Goal: Navigation & Orientation: Find specific page/section

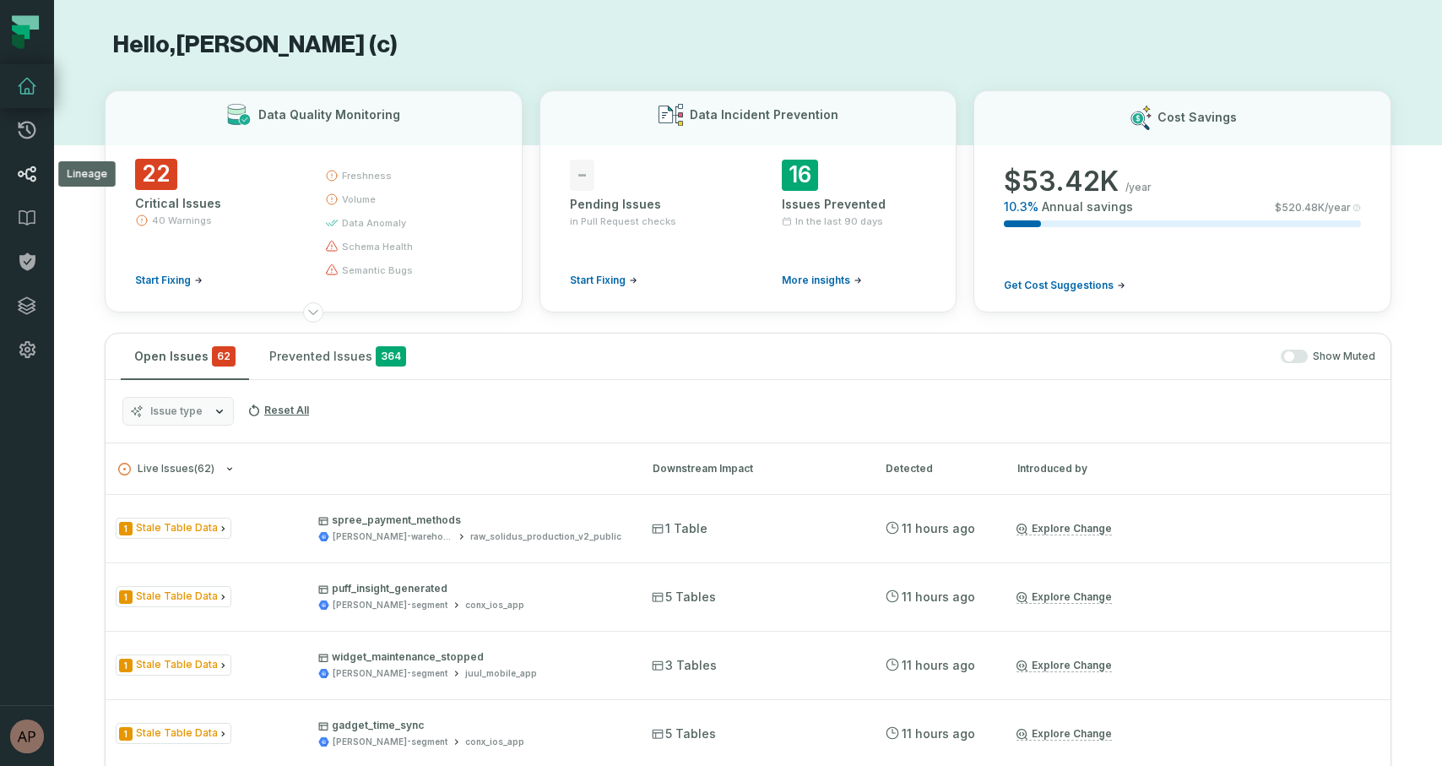
click at [30, 172] on icon at bounding box center [27, 174] width 20 height 20
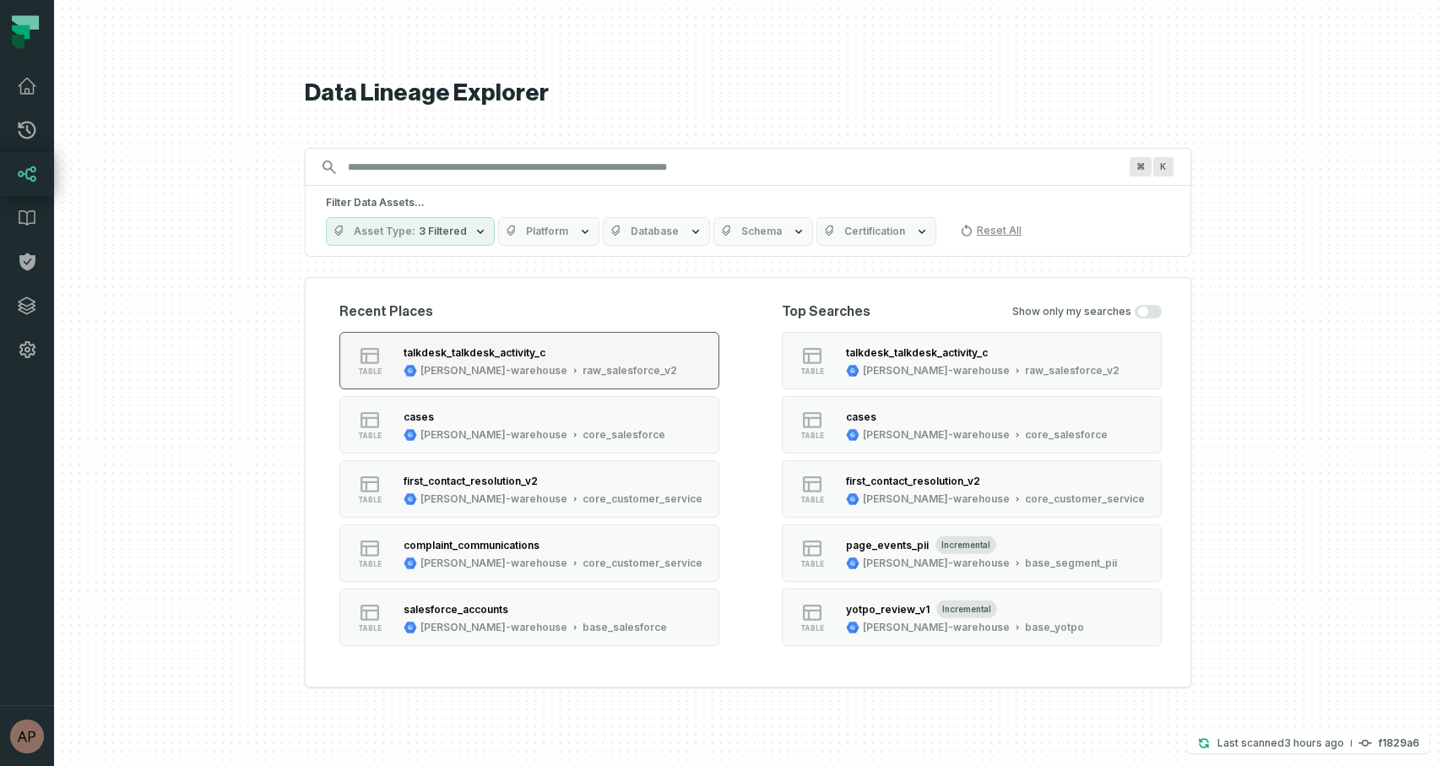
click at [478, 356] on div "talkdesk_talkdesk_activity_c" at bounding box center [475, 352] width 142 height 13
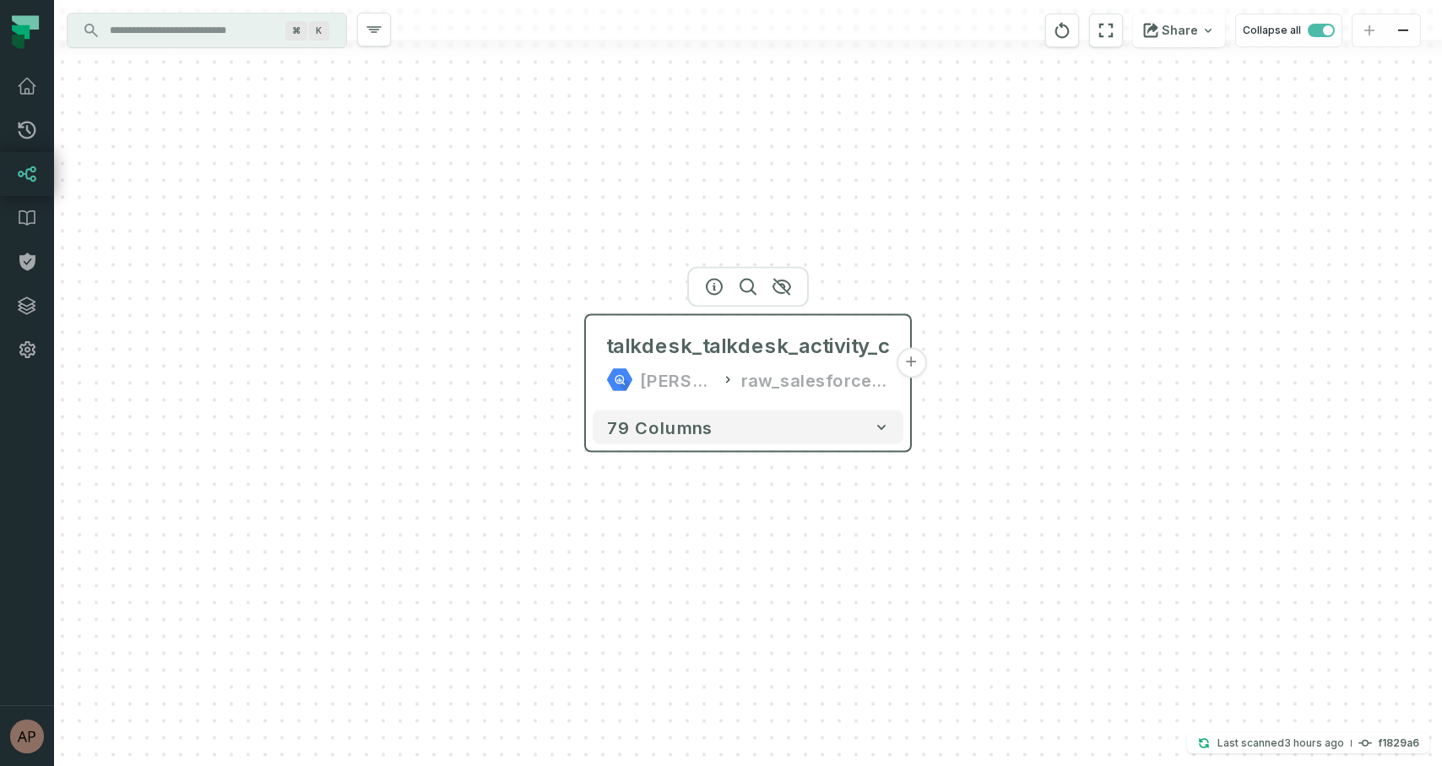
click at [907, 361] on button "+" at bounding box center [911, 363] width 30 height 30
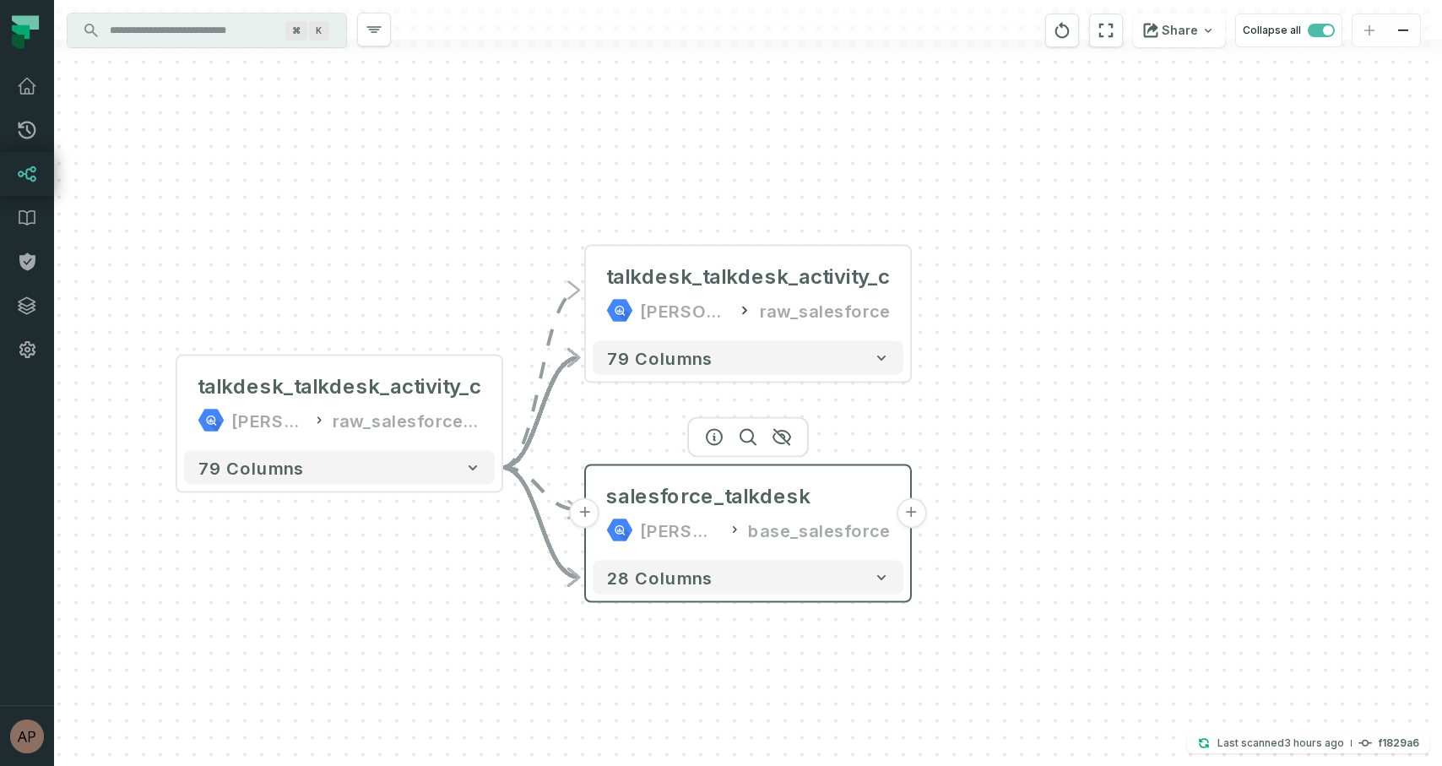
click at [913, 517] on button "+" at bounding box center [911, 513] width 30 height 30
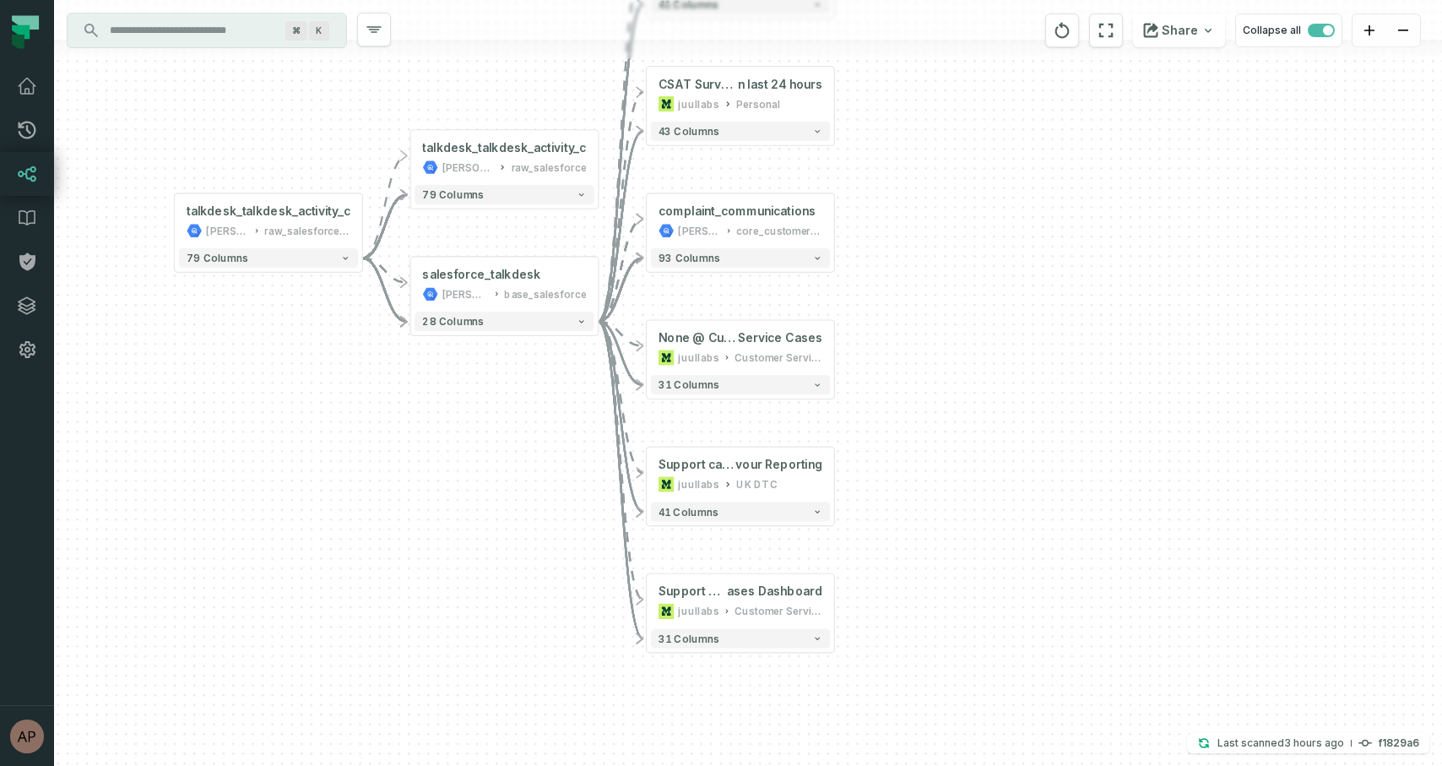
drag, startPoint x: 906, startPoint y: 483, endPoint x: 898, endPoint y: 326, distance: 157.2
click at [898, 326] on div "+ Exploration @ Support C ases Dashboard juullabs Customer Service Ops + 41 col…" at bounding box center [748, 383] width 1388 height 766
drag, startPoint x: 897, startPoint y: 326, endPoint x: 897, endPoint y: 354, distance: 27.9
click at [897, 354] on div "+ Exploration @ Support C ases Dashboard juullabs Customer Service Ops + 41 col…" at bounding box center [748, 383] width 1388 height 766
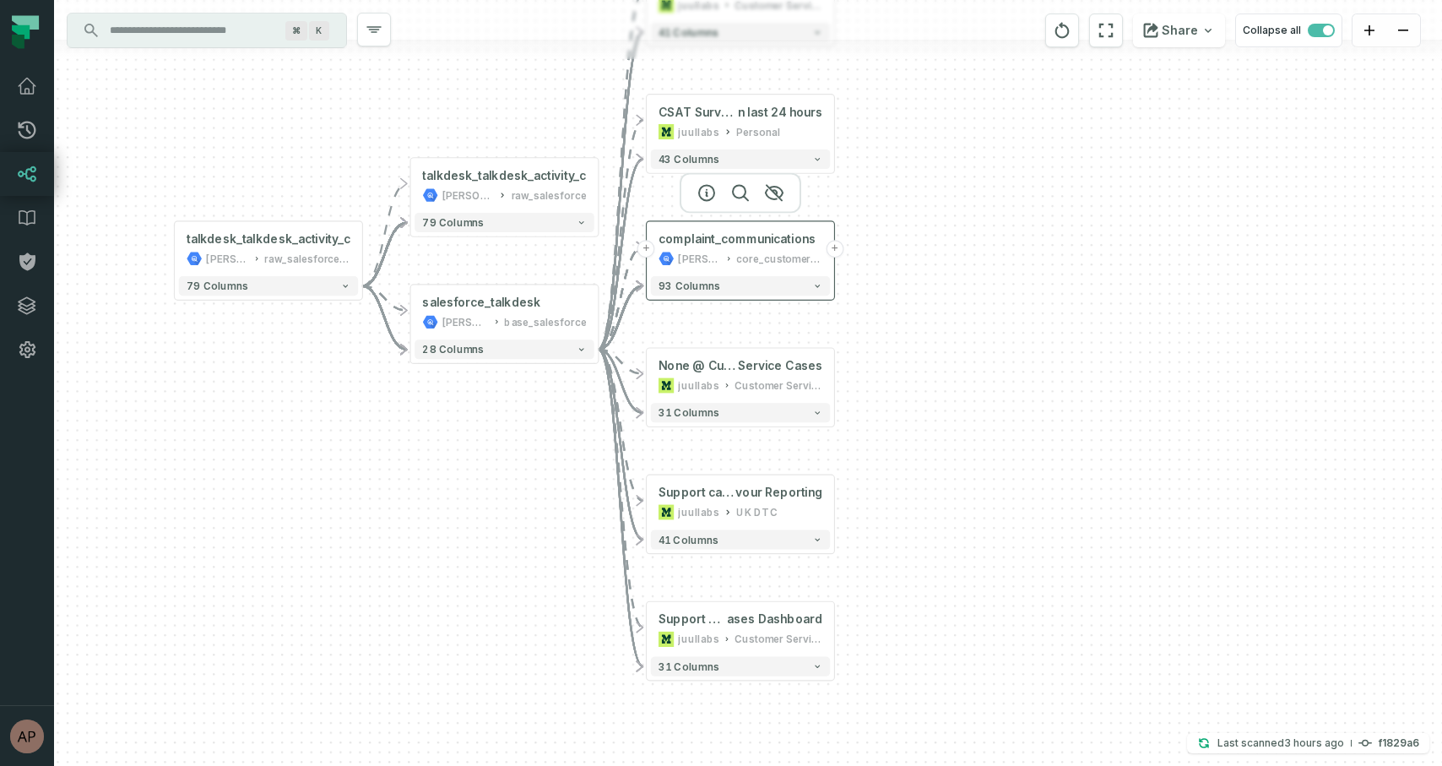
click at [834, 249] on button "+" at bounding box center [835, 249] width 18 height 18
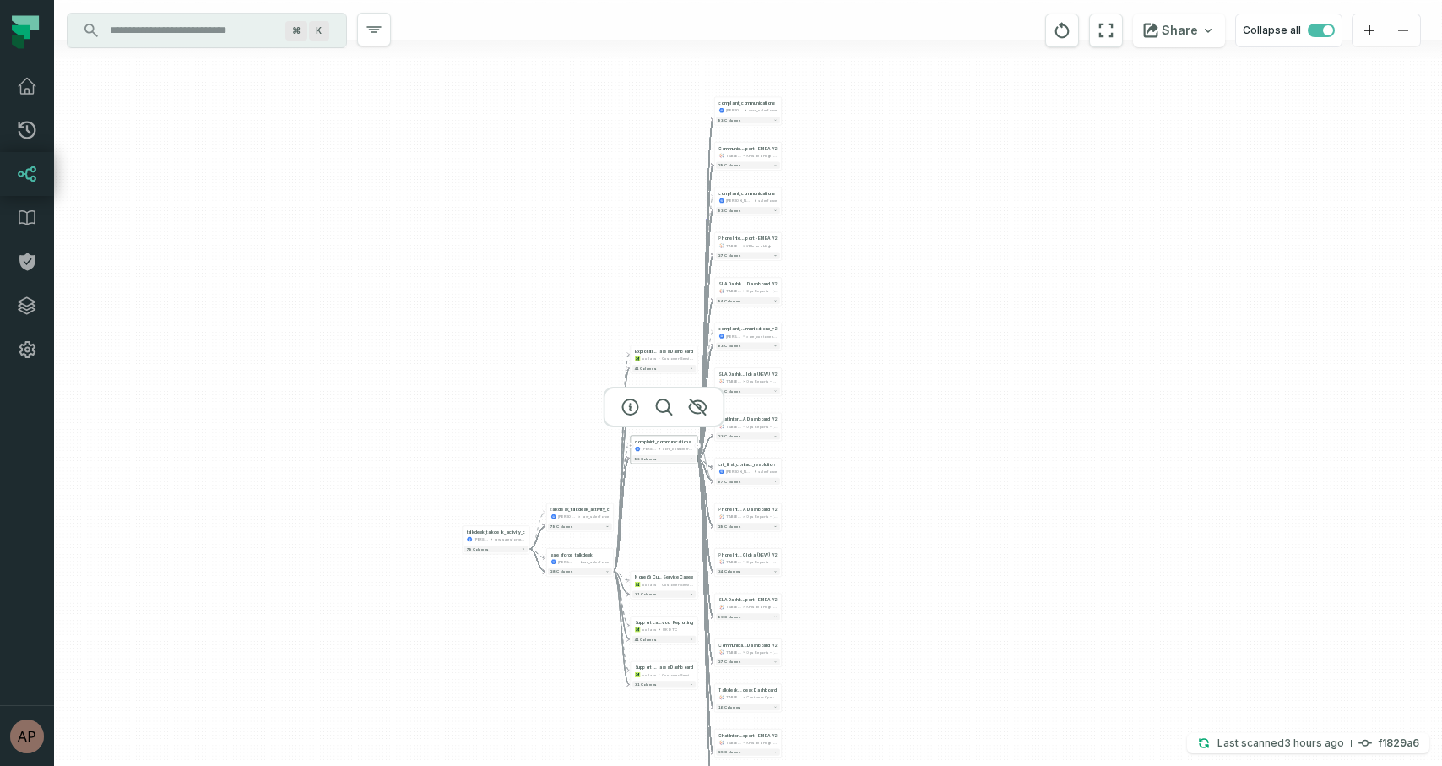
click at [697, 444] on button "-" at bounding box center [698, 445] width 6 height 6
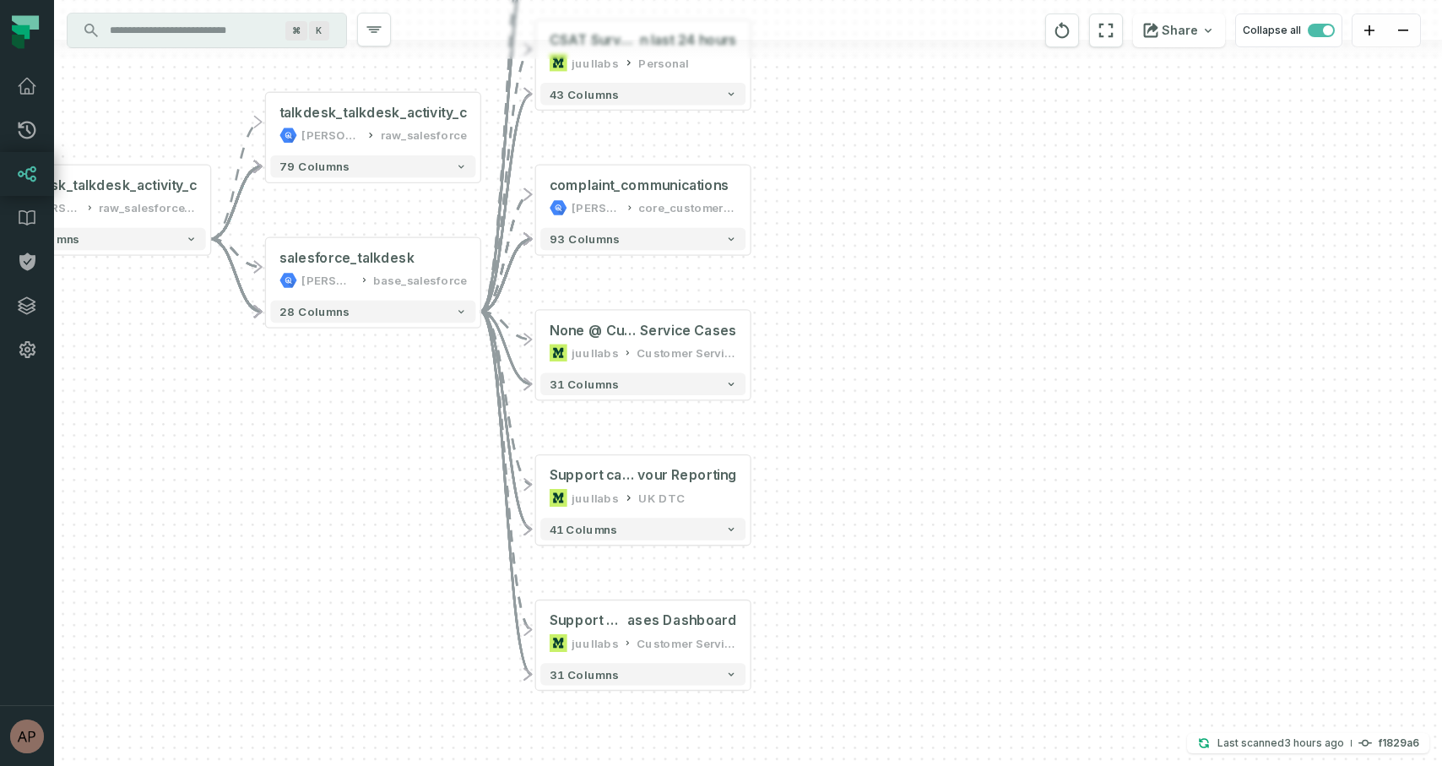
drag, startPoint x: 773, startPoint y: 528, endPoint x: 794, endPoint y: 286, distance: 243.2
click at [794, 286] on div "+ Exploration @ Support C ases Dashboard juullabs Customer Service Ops + 41 col…" at bounding box center [748, 383] width 1388 height 766
click at [630, 487] on div "Support cases @ Customer Service Dashboard: UK NTM Fla vour Reporting juullabs …" at bounding box center [642, 486] width 205 height 53
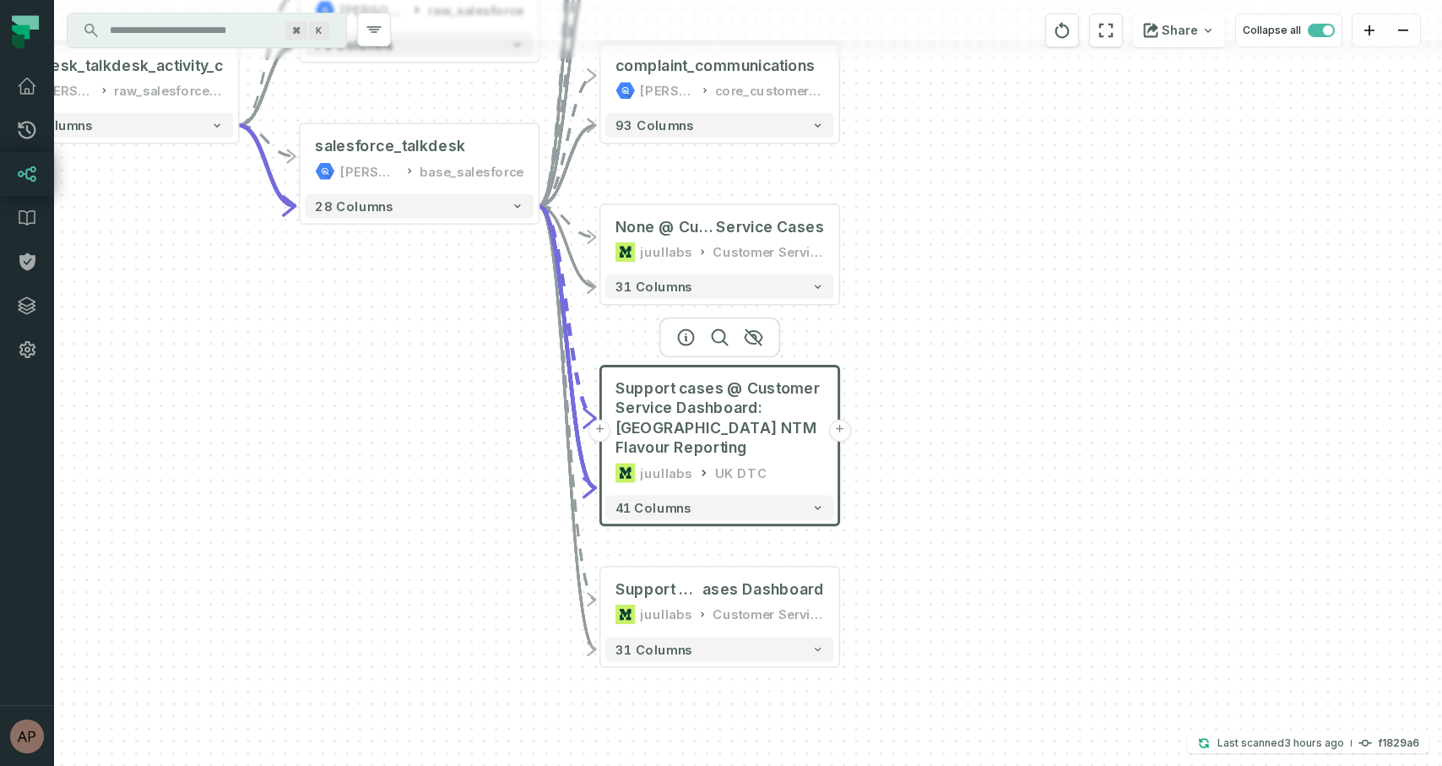
drag, startPoint x: 933, startPoint y: 498, endPoint x: 927, endPoint y: 409, distance: 89.7
click at [927, 409] on div "+ Exploration @ Support C ases Dashboard juullabs Customer Service Ops + 41 col…" at bounding box center [748, 383] width 1388 height 766
click at [729, 588] on span "ases Dashboard" at bounding box center [763, 588] width 122 height 20
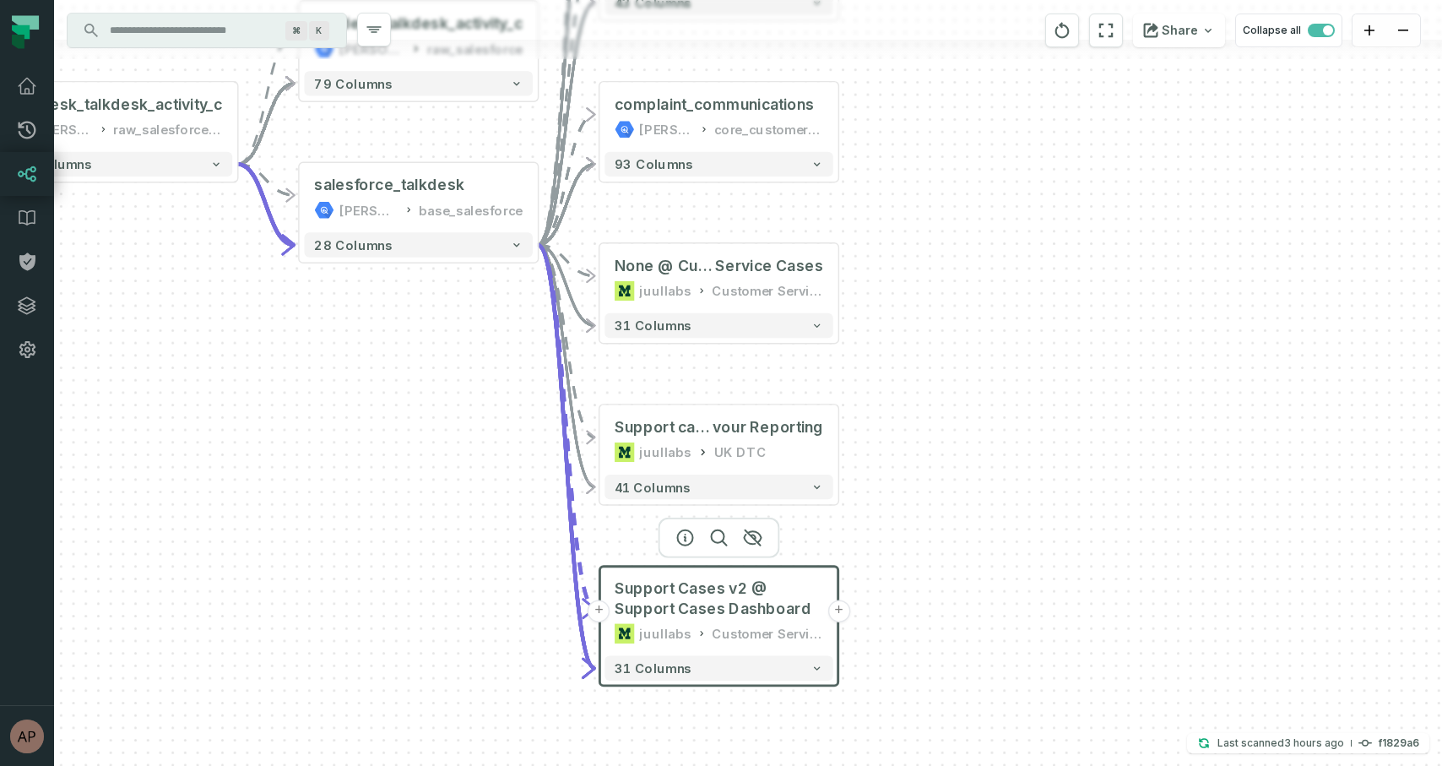
click at [729, 588] on span "Support Cases v2 @ Support Cases Dashboard" at bounding box center [719, 598] width 209 height 40
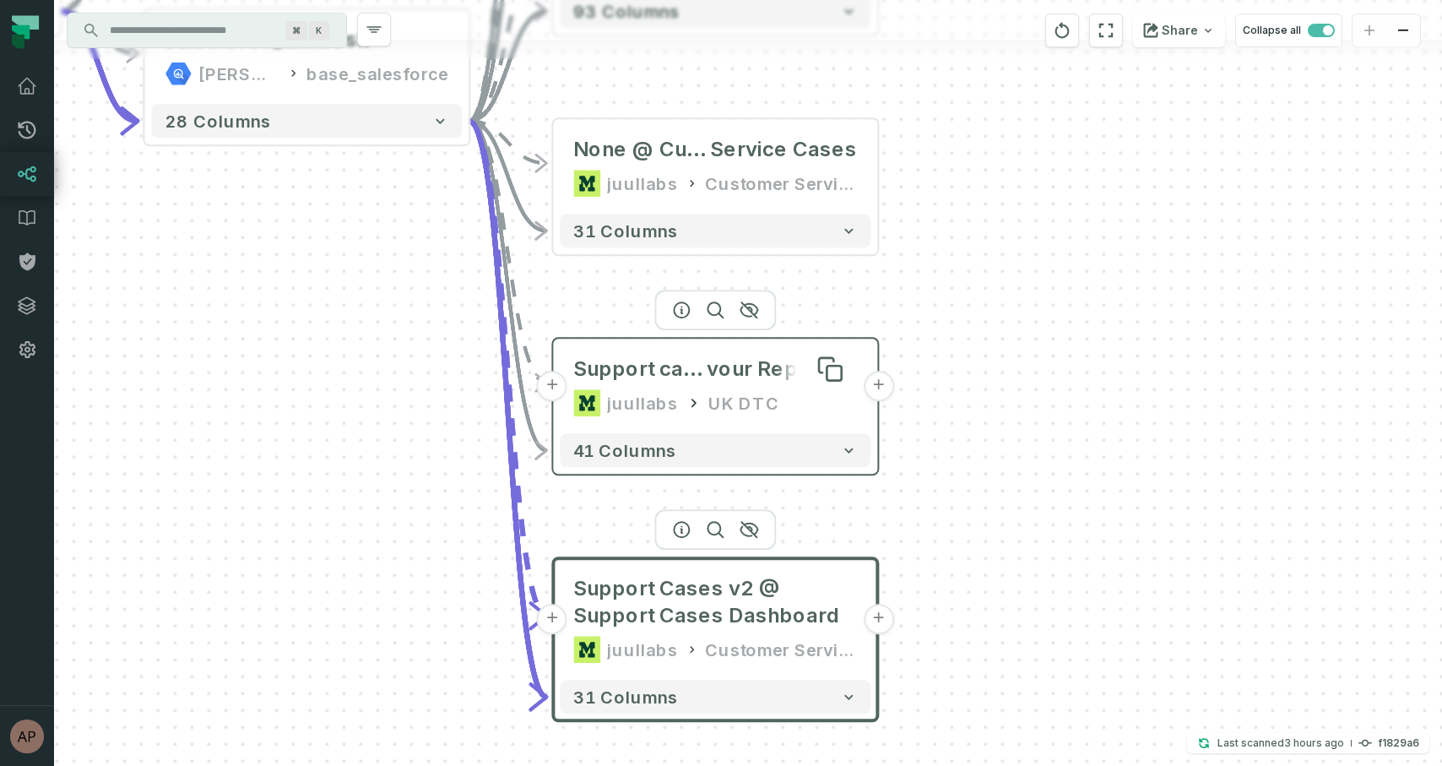
click at [697, 380] on span "Support cases @ Customer Service Dashboard: UK NTM Fla" at bounding box center [639, 368] width 133 height 27
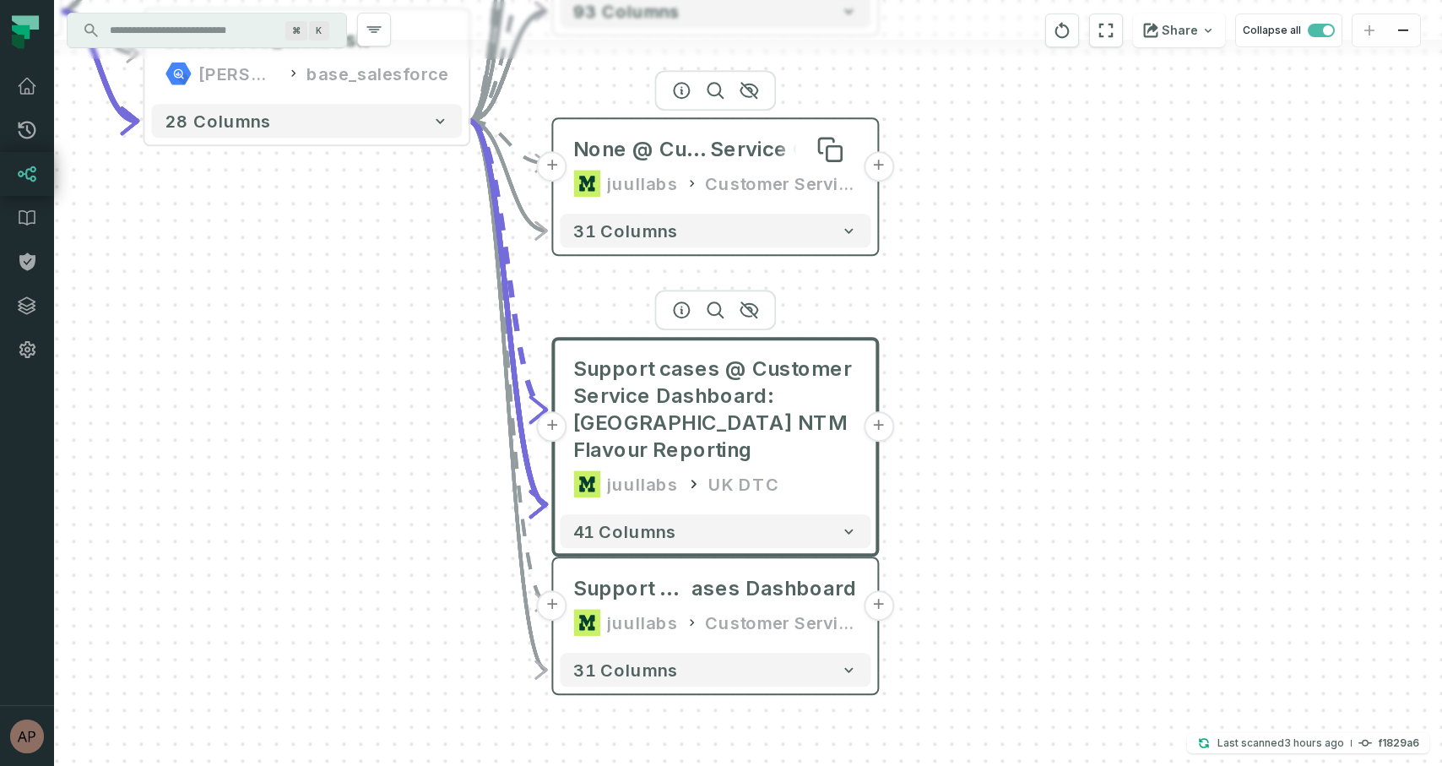
click at [769, 160] on span "Service Cases" at bounding box center [783, 149] width 147 height 27
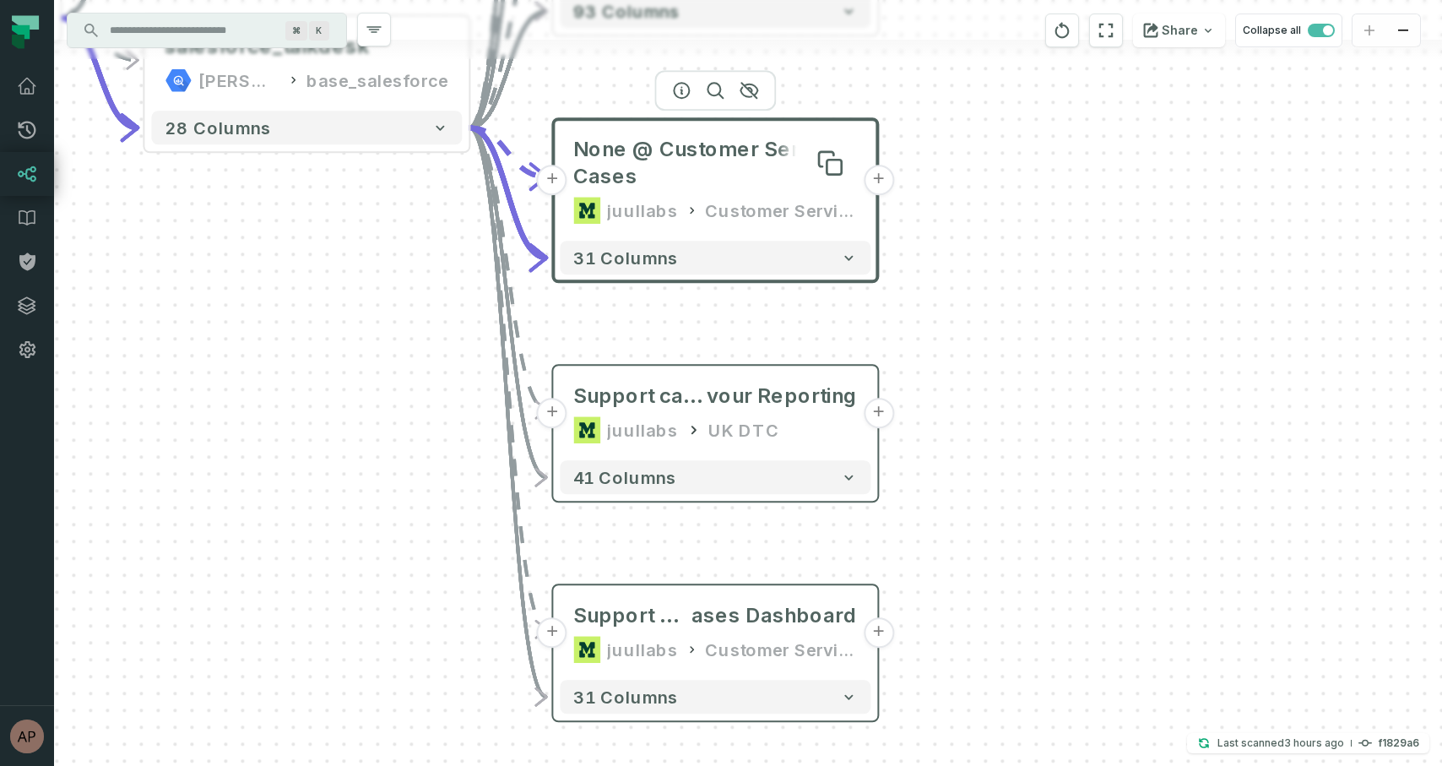
click at [734, 173] on span "None @ Customer Service Cases" at bounding box center [715, 163] width 284 height 54
click at [734, 160] on span "None @ Customer Service Cases" at bounding box center [715, 163] width 284 height 54
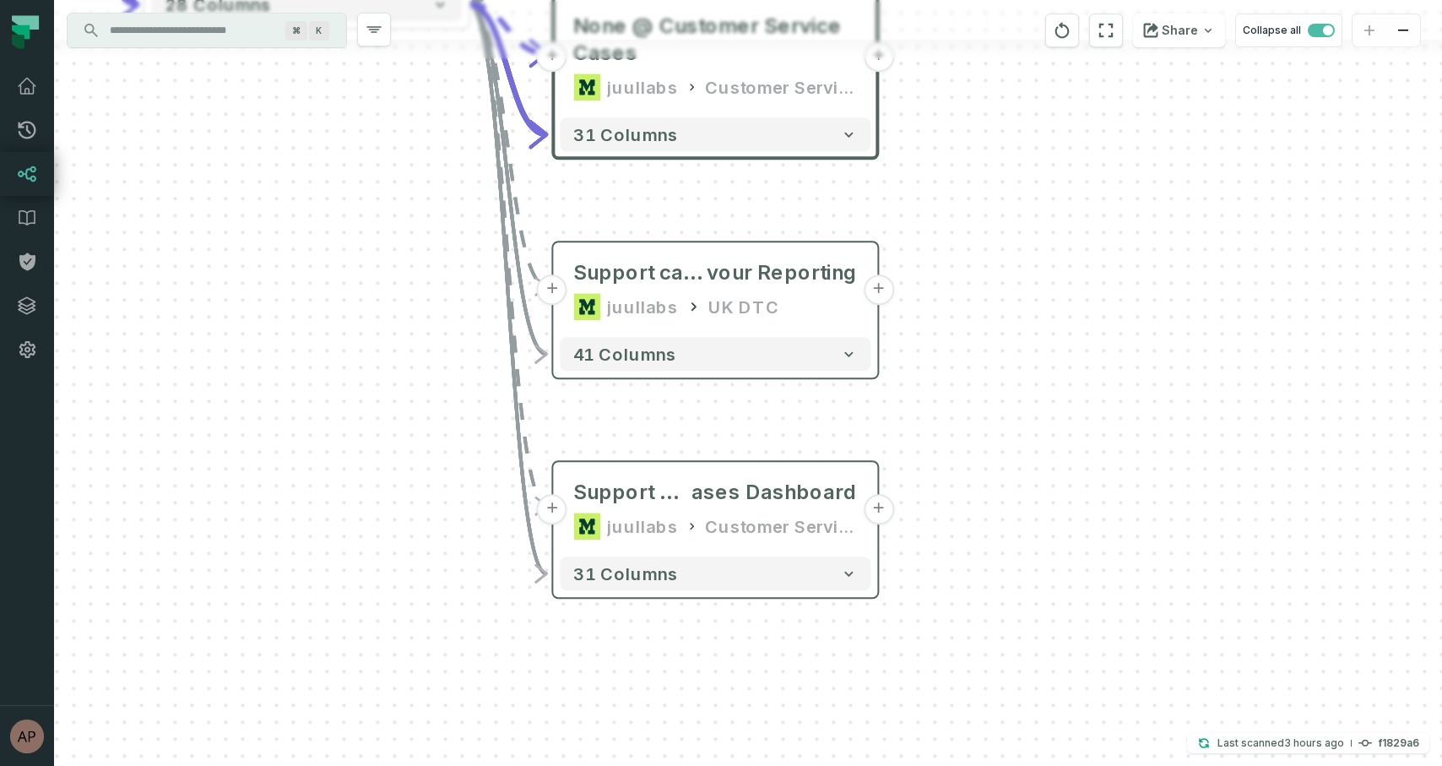
drag, startPoint x: 994, startPoint y: 374, endPoint x: 993, endPoint y: 250, distance: 124.1
click at [993, 250] on div "+ Exploration @ Support C ases Dashboard juullabs Customer Service Ops + 41 col…" at bounding box center [748, 383] width 1388 height 766
click at [760, 501] on span "ases Dashboard" at bounding box center [773, 491] width 165 height 27
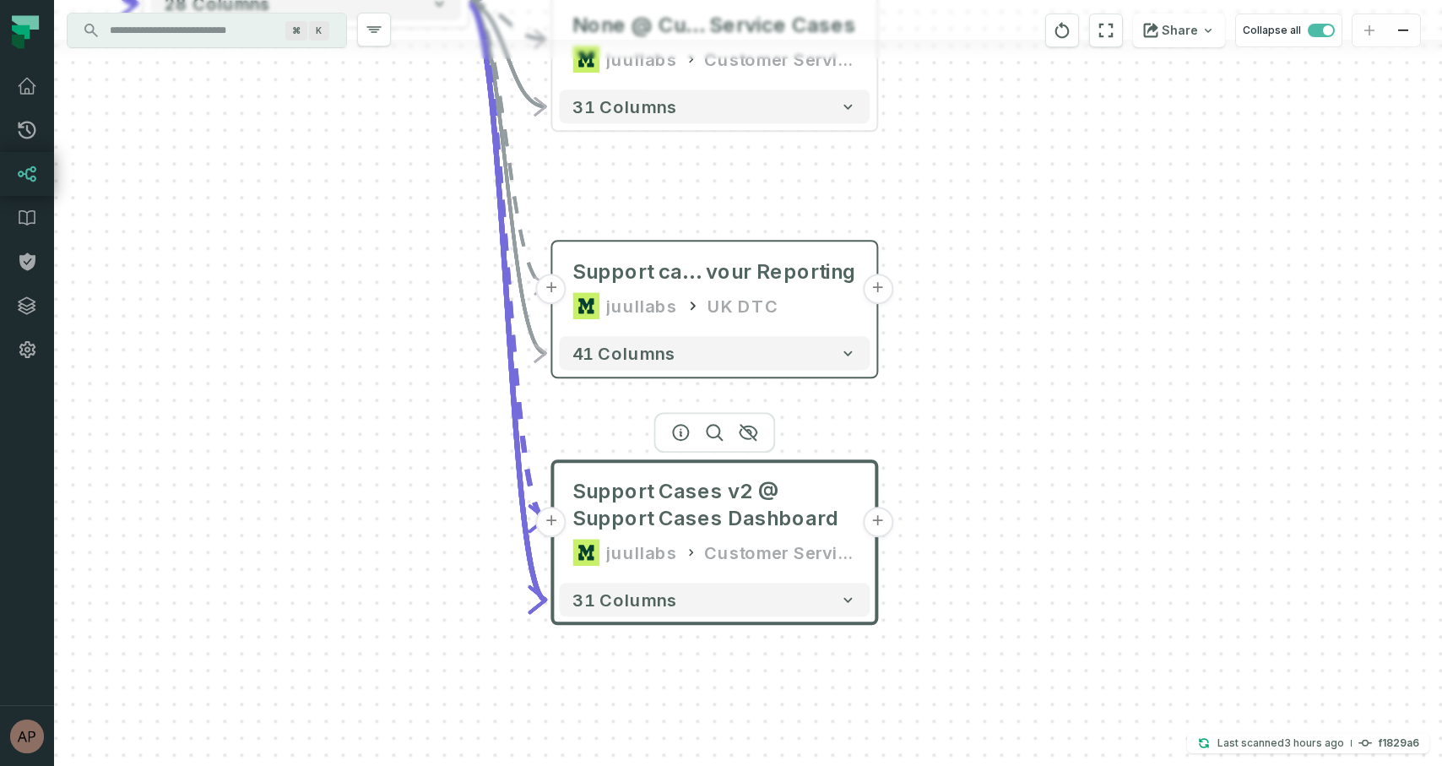
click at [879, 524] on button "+" at bounding box center [878, 522] width 30 height 30
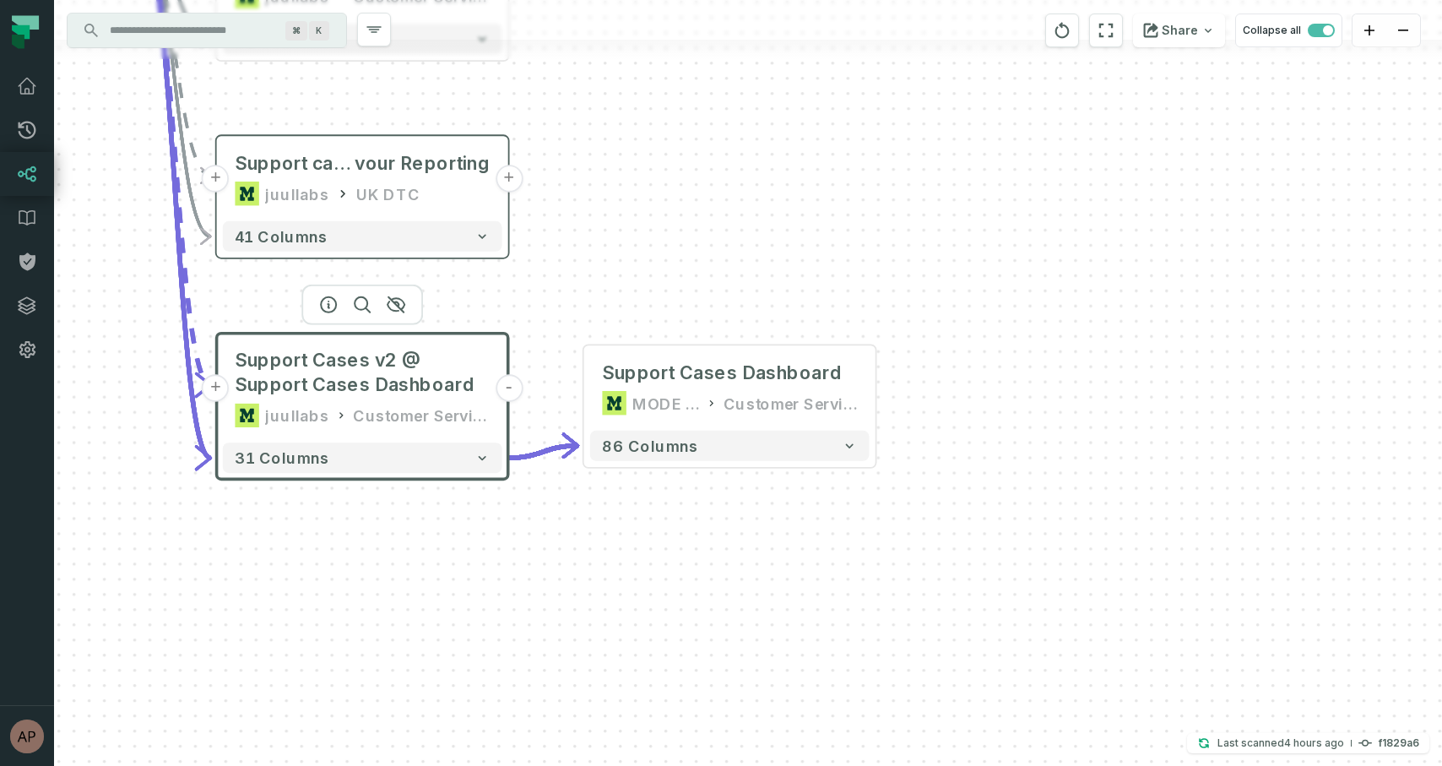
drag, startPoint x: 534, startPoint y: 236, endPoint x: 559, endPoint y: 296, distance: 65.5
click at [559, 296] on div "+ Support Cases Dashboard MODE ANALYTICS Customer Service Ops 86 columns + Expl…" at bounding box center [748, 383] width 1388 height 766
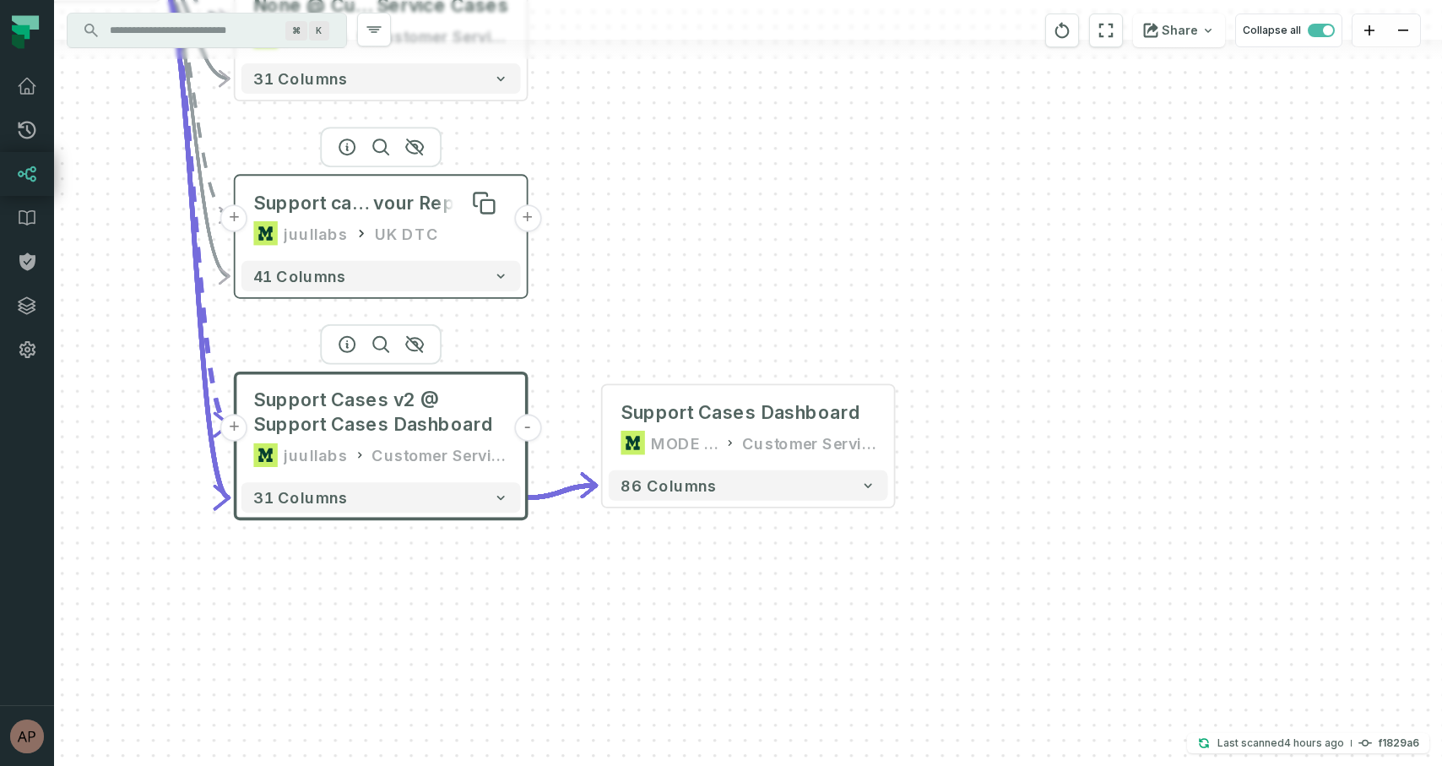
click at [455, 214] on span "vour Reporting" at bounding box center [440, 203] width 135 height 24
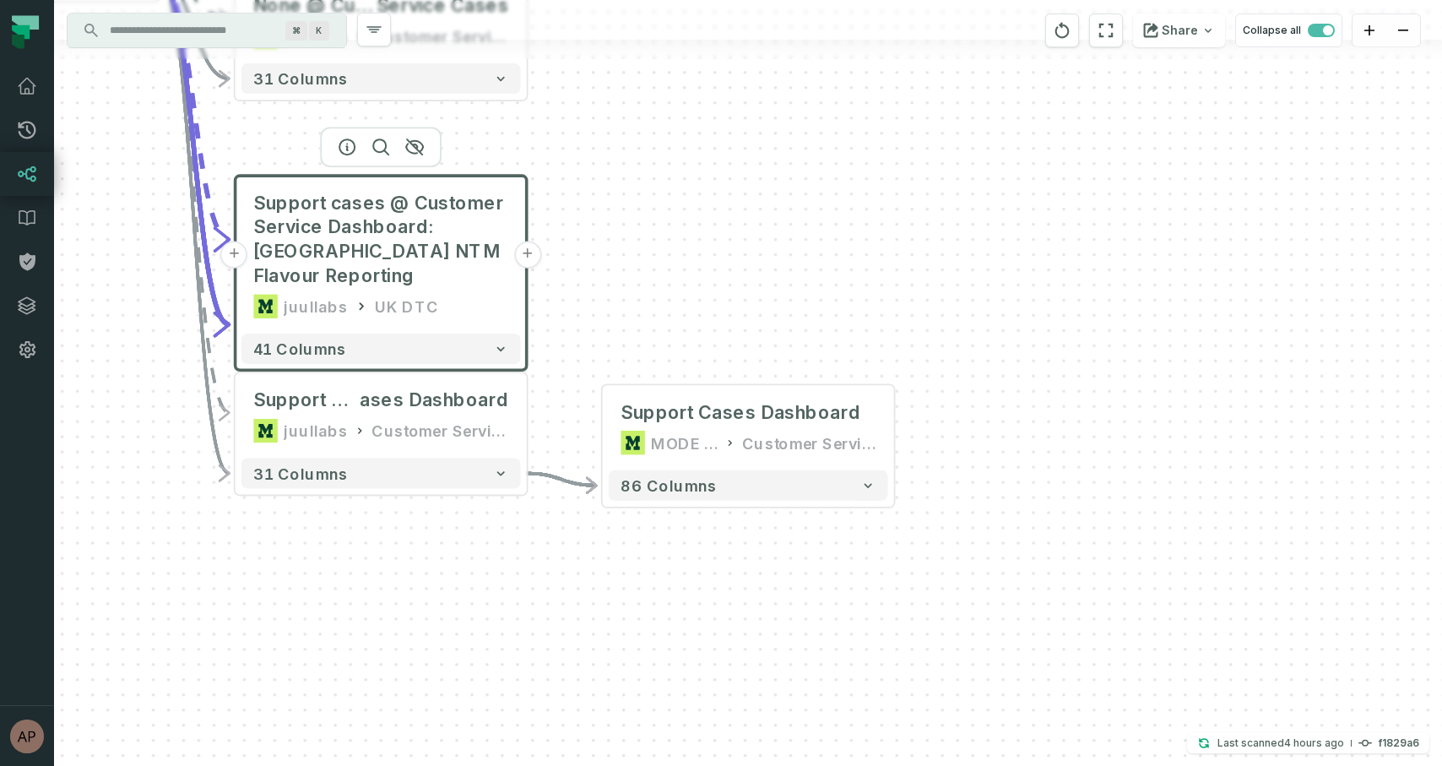
click at [455, 214] on span "Support cases @ Customer Service Dashboard: UK NTM Flavour Reporting" at bounding box center [380, 239] width 255 height 97
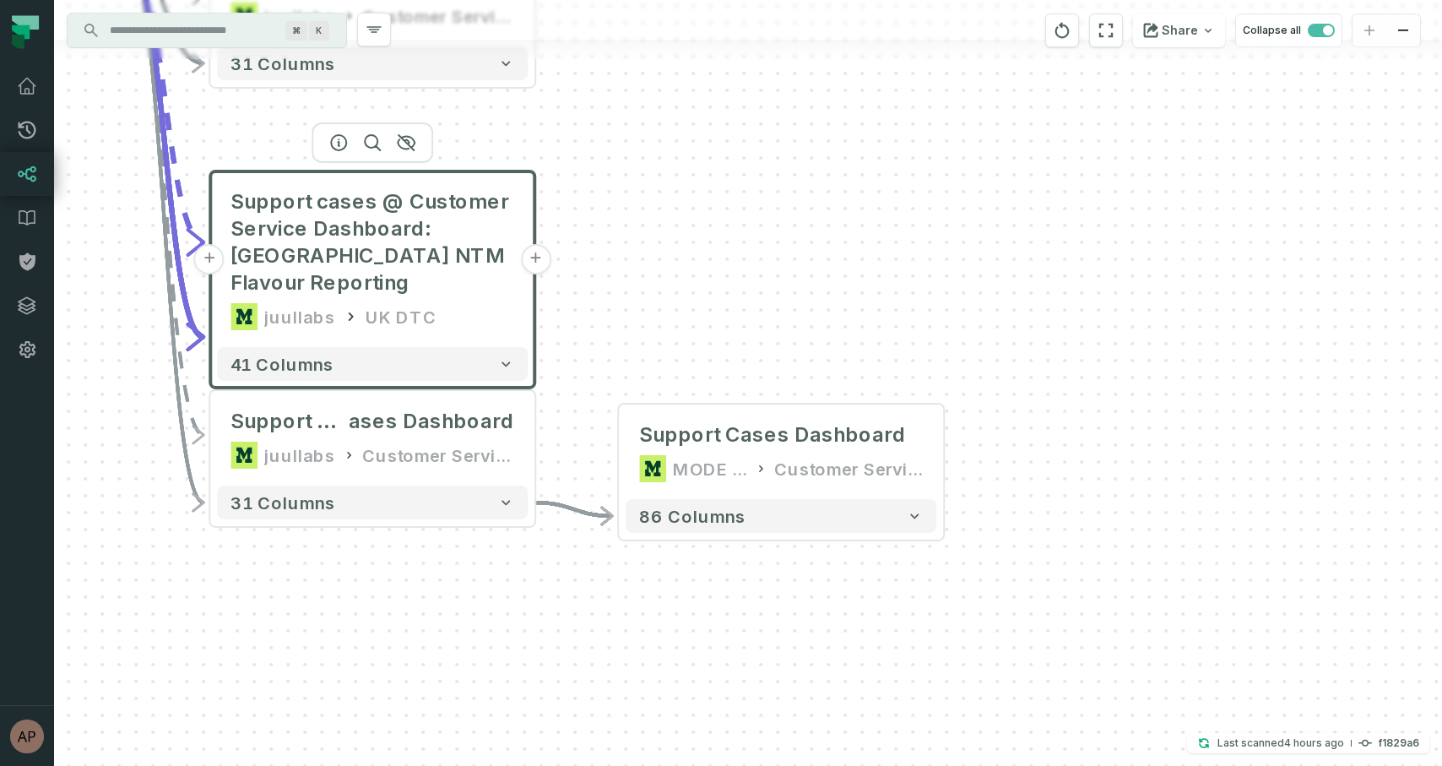
click at [534, 245] on button "+" at bounding box center [535, 259] width 30 height 30
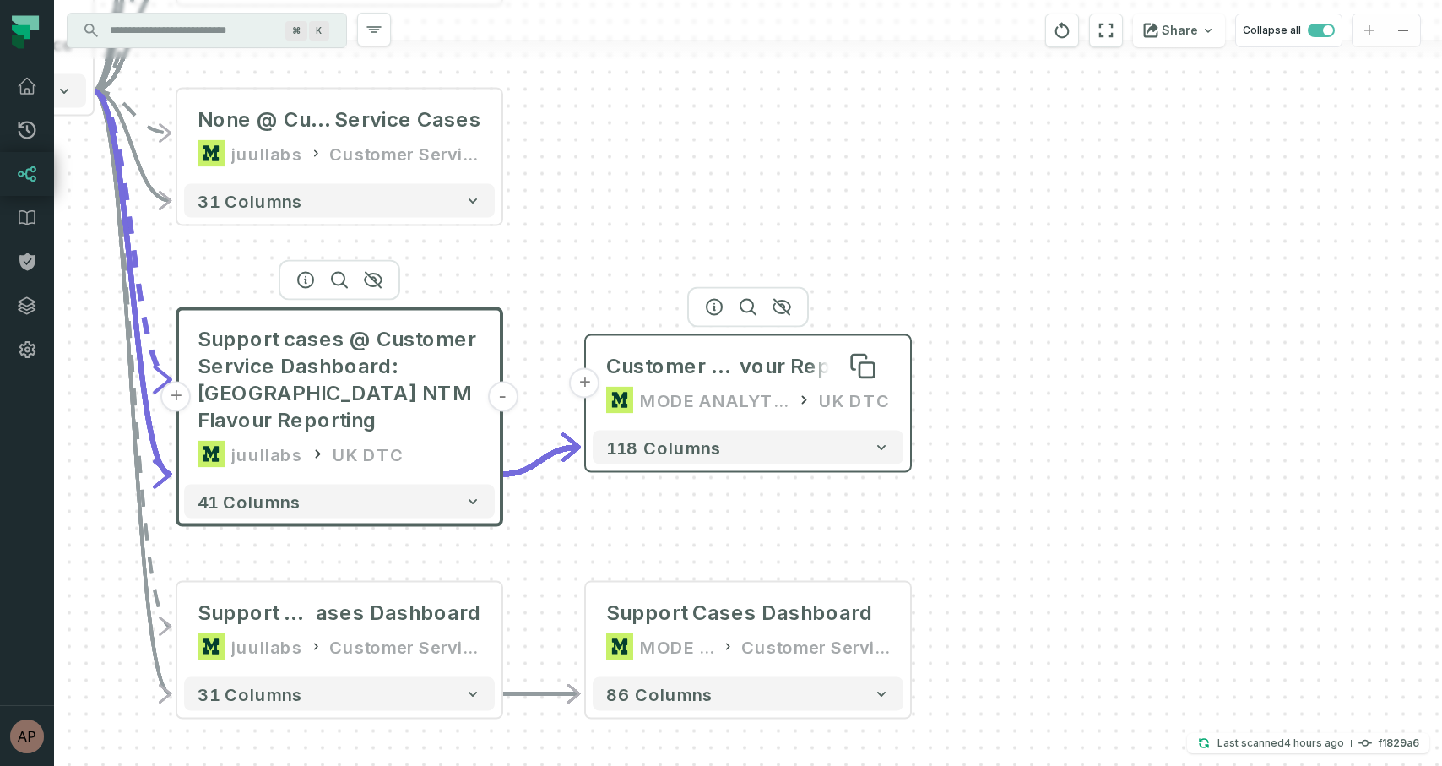
click at [695, 370] on span "Customer Service Dashboard: UK NTM Fla" at bounding box center [672, 366] width 133 height 27
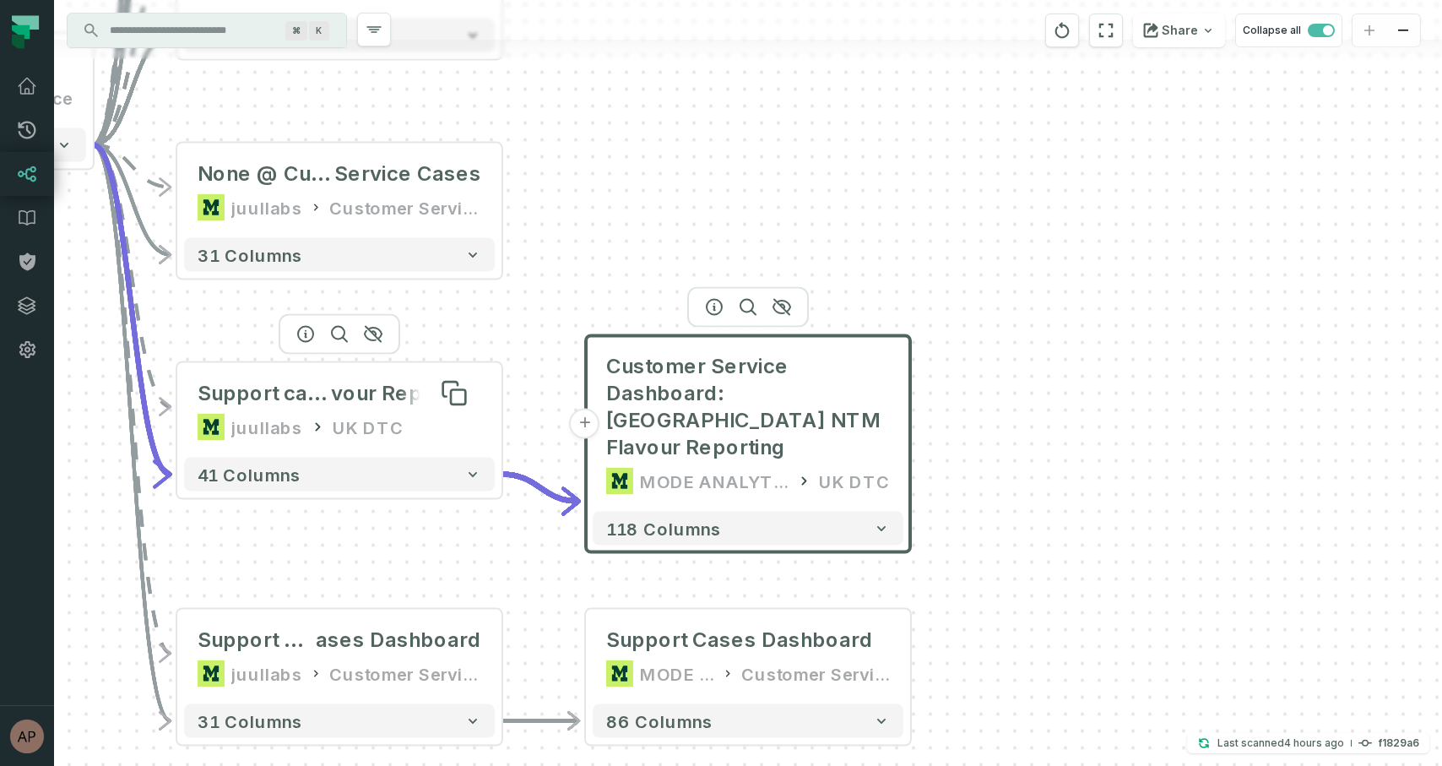
click at [320, 400] on span "Support cases @ Customer Service Dashboard: UK NTM Fla" at bounding box center [264, 393] width 133 height 27
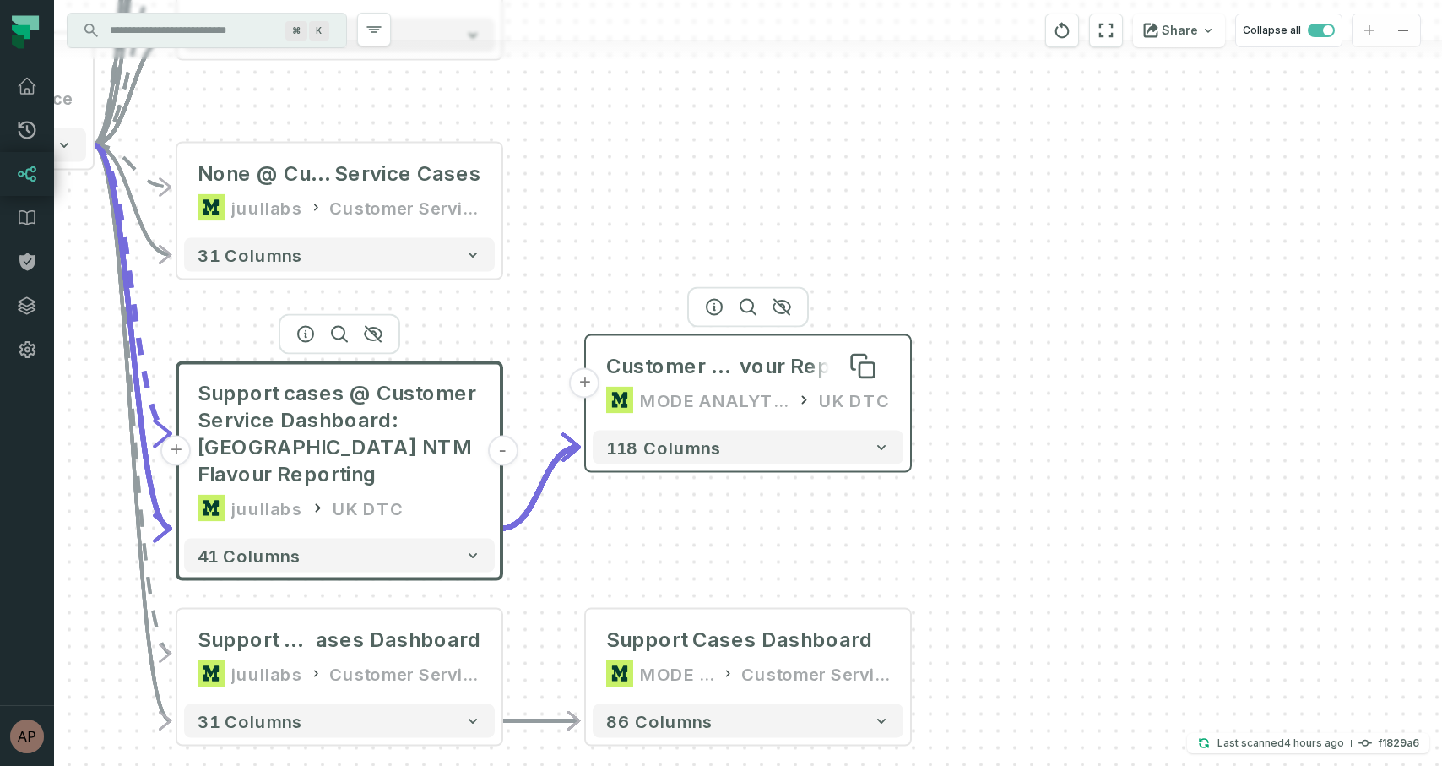
click at [679, 376] on span "Customer Service Dashboard: UK NTM Fla" at bounding box center [672, 366] width 133 height 27
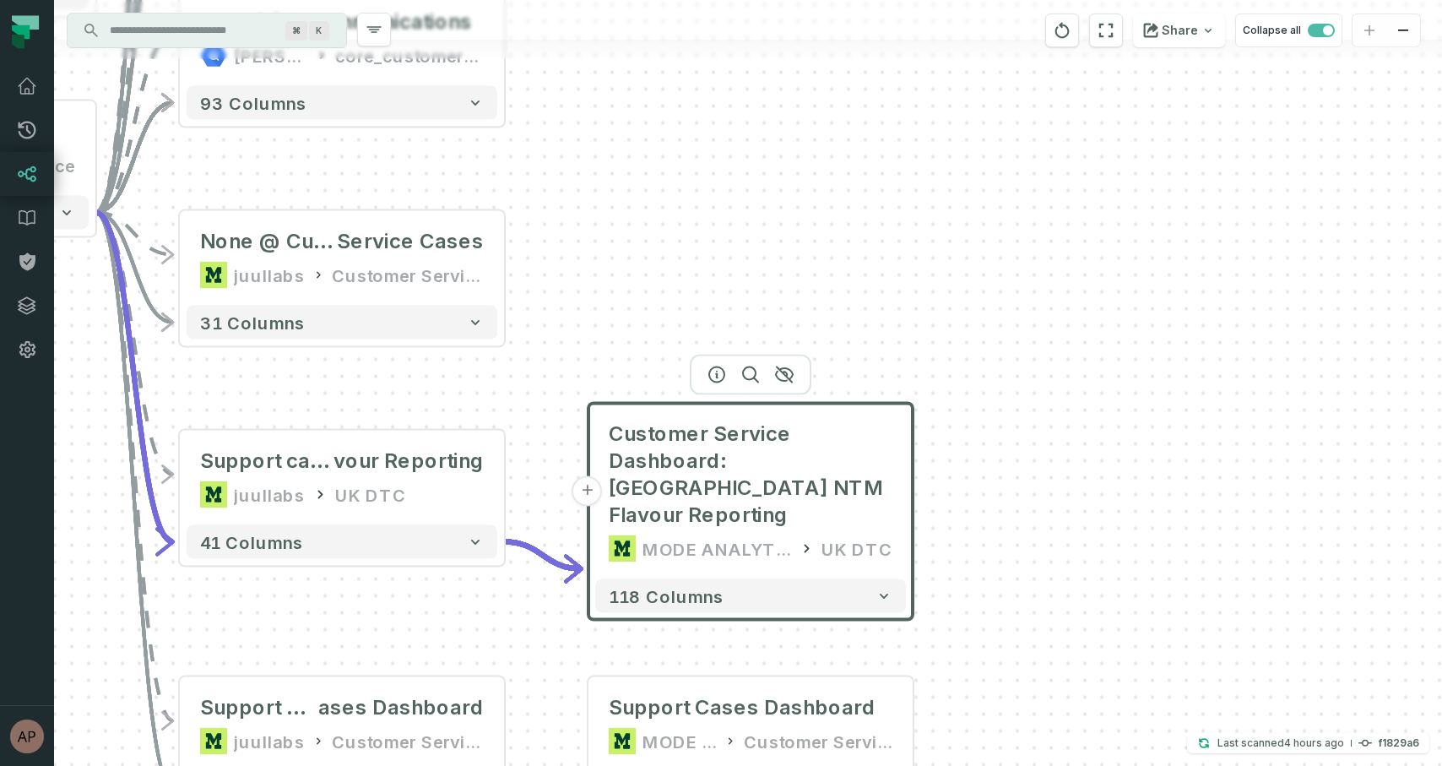
drag, startPoint x: 562, startPoint y: 273, endPoint x: 565, endPoint y: 341, distance: 68.4
click at [565, 341] on div "+ Customer Service Dashboard: UK NTM Flavour Reporting MODE ANALYTICS UK DTC 11…" at bounding box center [748, 383] width 1388 height 766
click at [501, 257] on button "+" at bounding box center [505, 259] width 30 height 30
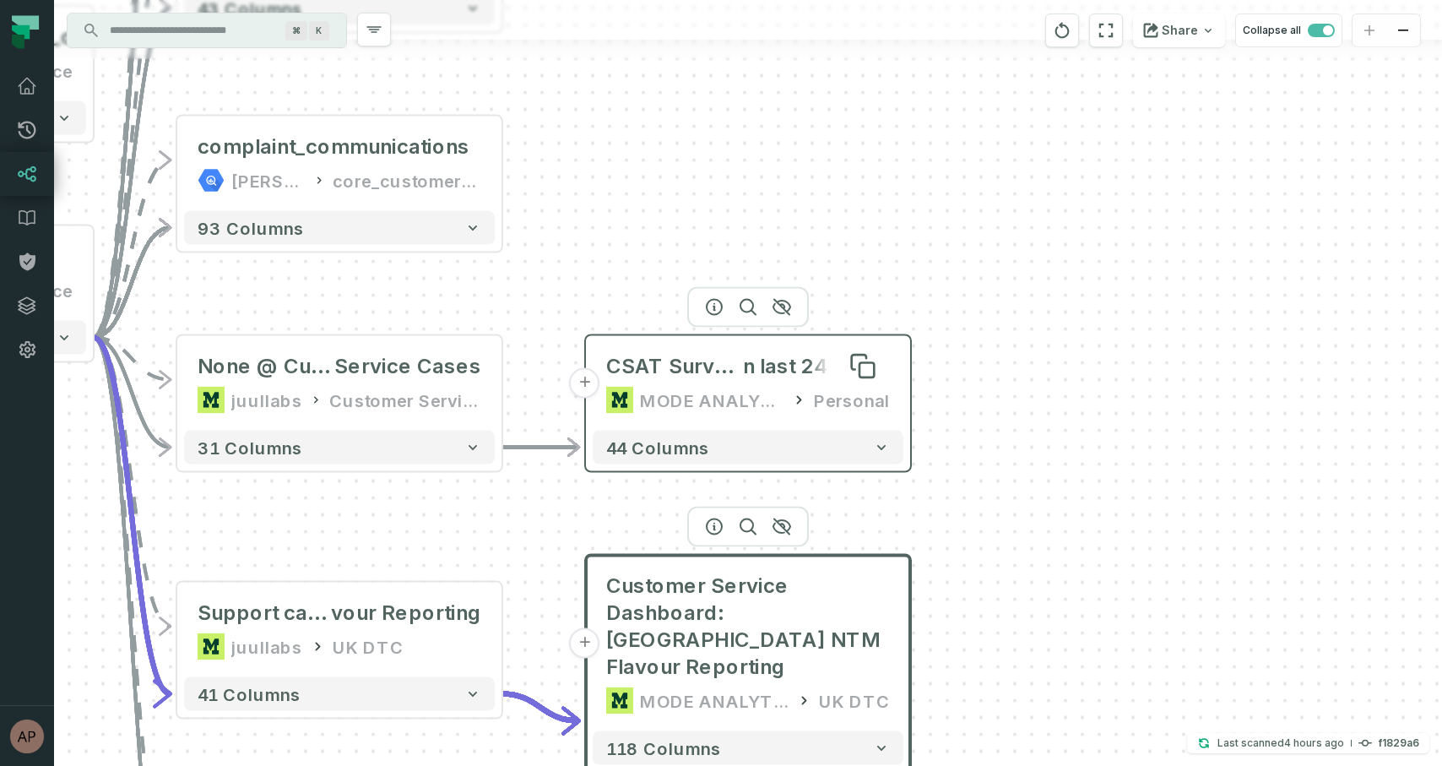
click at [660, 374] on span "CSAT Surveys i" at bounding box center [674, 366] width 137 height 27
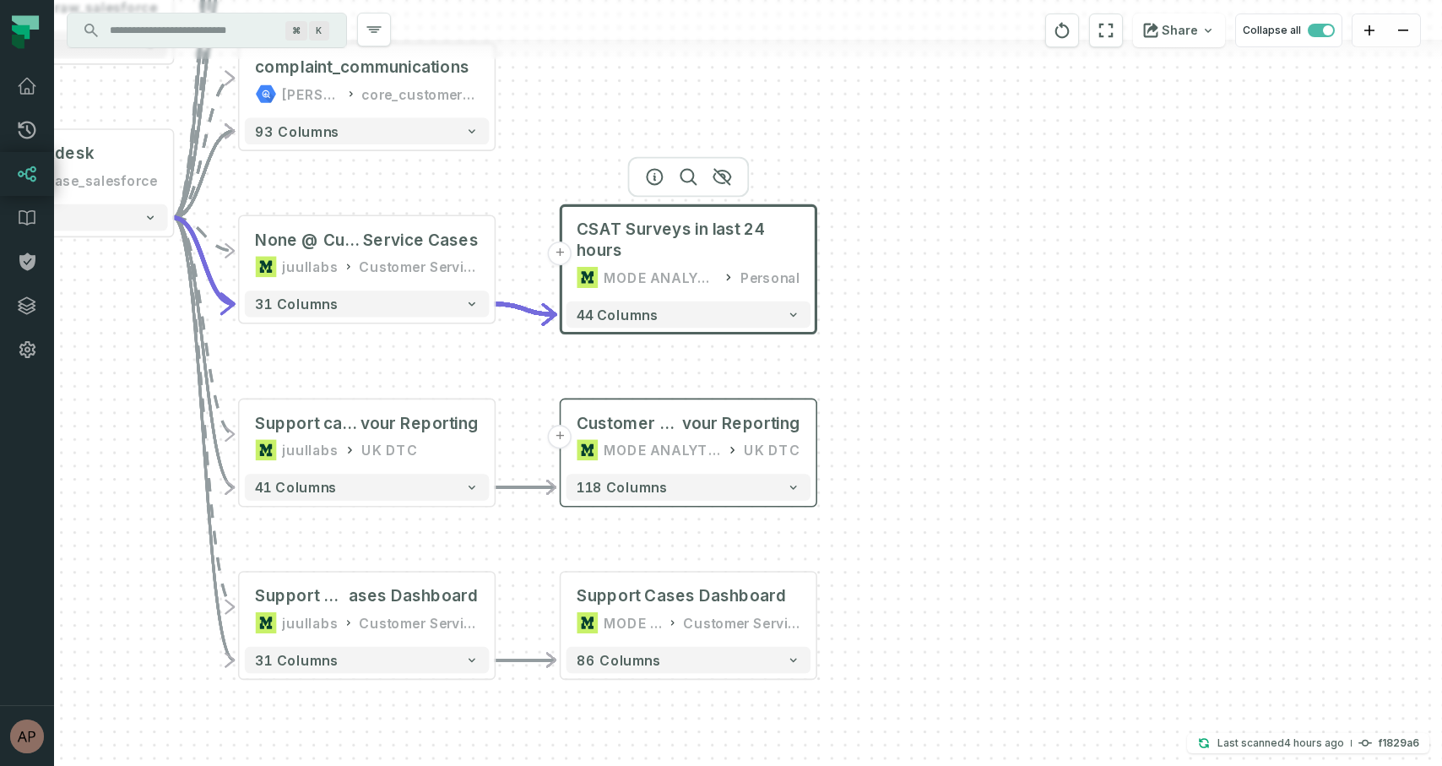
drag, startPoint x: 515, startPoint y: 653, endPoint x: 512, endPoint y: 494, distance: 158.7
click at [512, 494] on div "+ CSAT Surveys in last 24 hours MODE ANALYTICS Personal 44 columns + Customer S…" at bounding box center [748, 383] width 1388 height 766
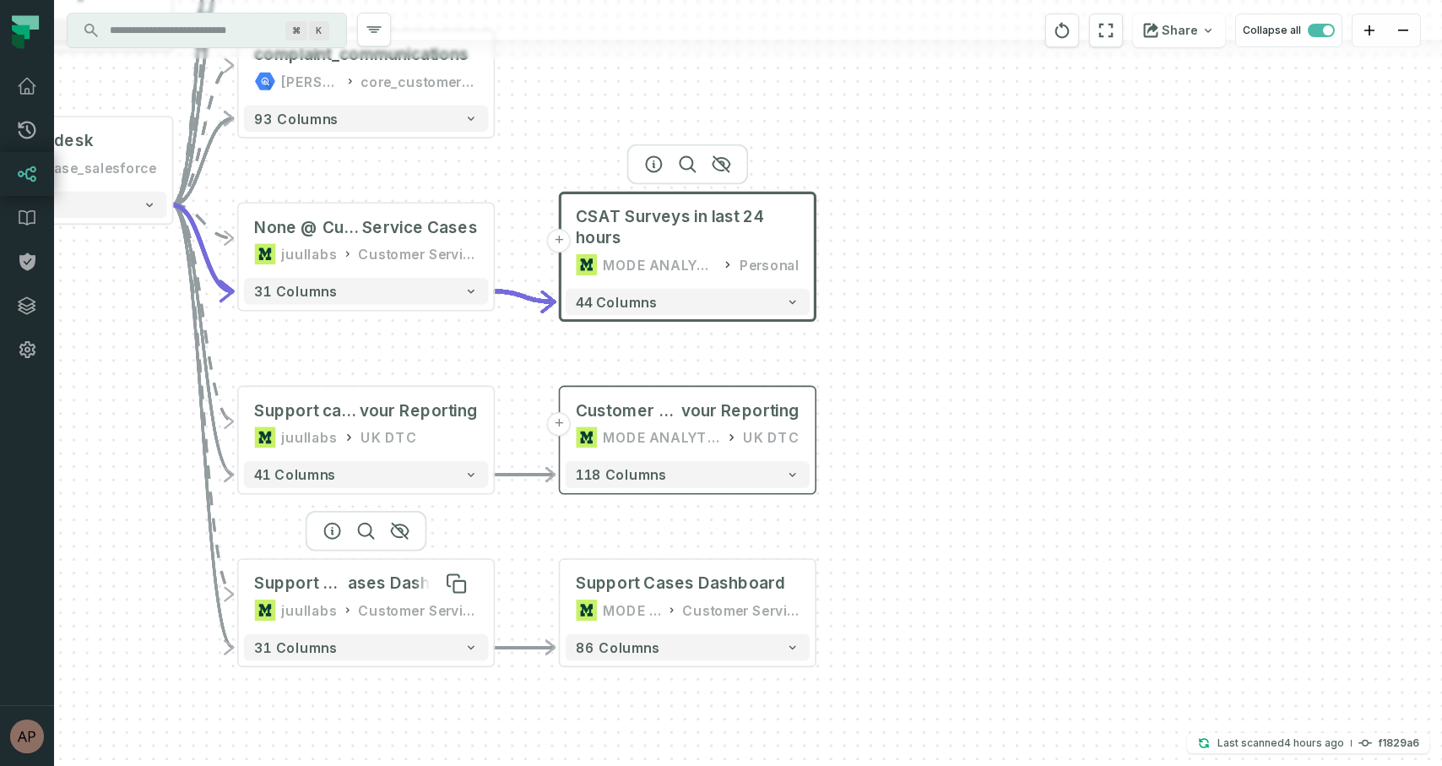
click at [407, 591] on span "ases Dashboard" at bounding box center [413, 582] width 130 height 21
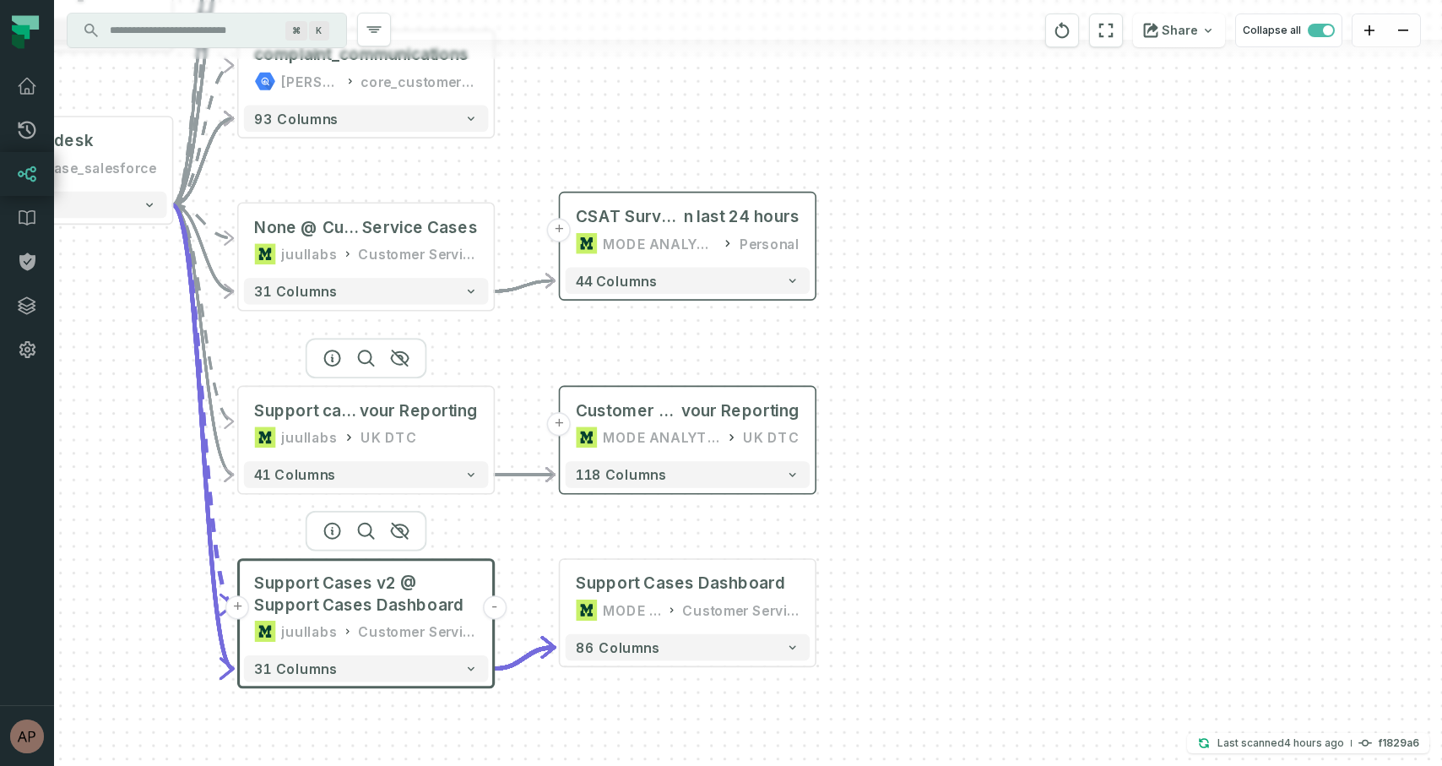
click at [396, 424] on div "Support cases @ Customer Service Dashboard: UK NTM Fla vour Reporting juullabs …" at bounding box center [366, 424] width 245 height 64
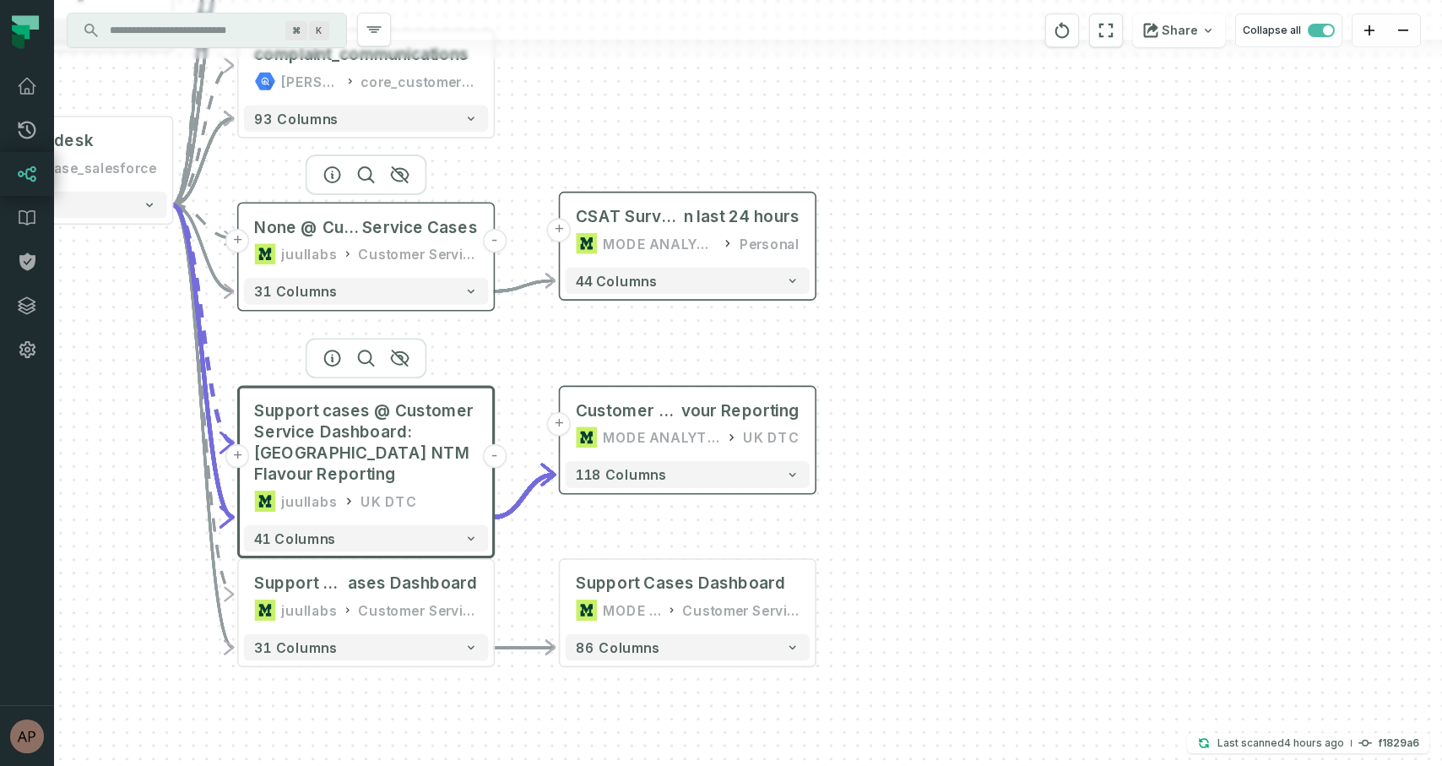
click at [376, 240] on div "None @ Customer Service Cases juullabs Customer Service Ops" at bounding box center [366, 241] width 245 height 64
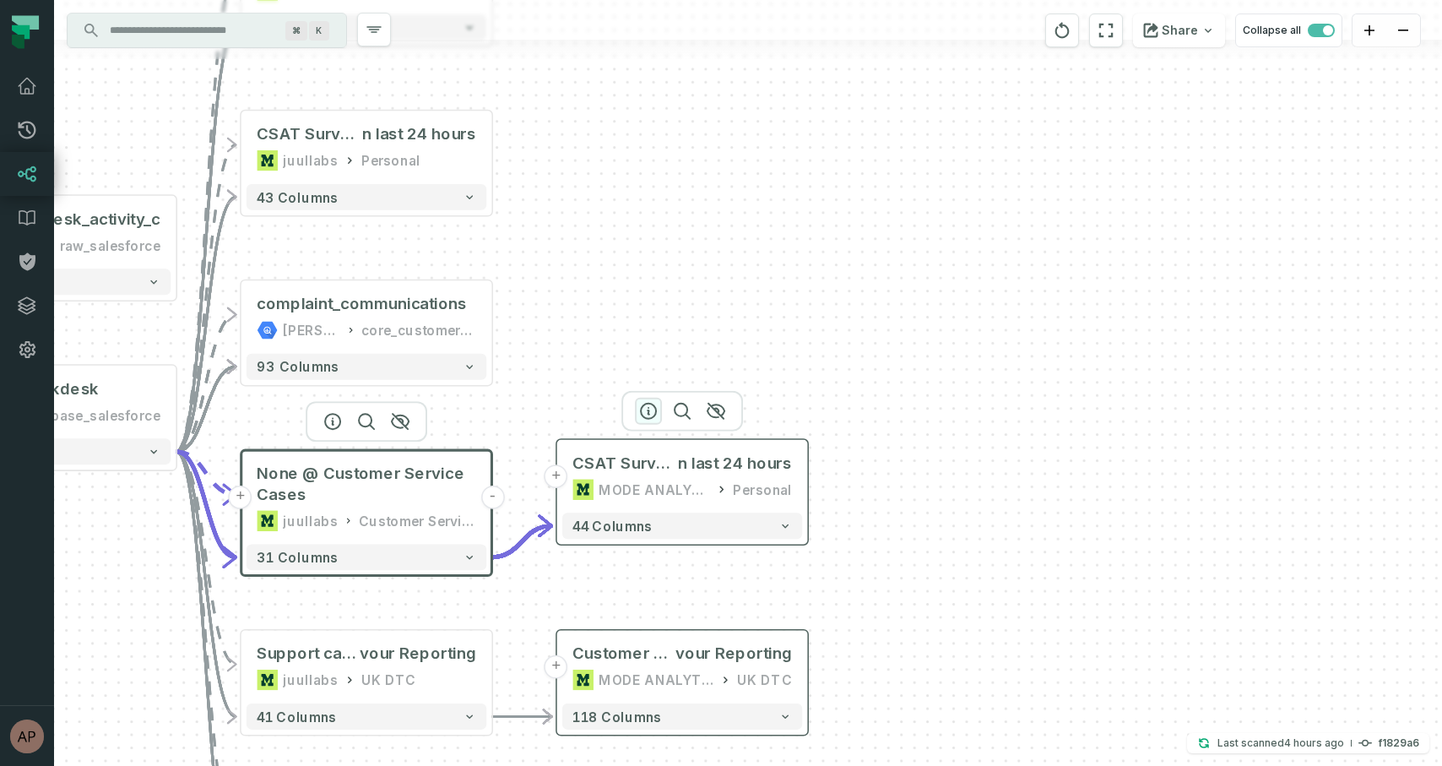
drag, startPoint x: 637, startPoint y: 152, endPoint x: 637, endPoint y: 398, distance: 246.5
click at [637, 398] on div "+ CSAT Surveys i n last 24 hours MODE ANALYTICS Personal 44 columns + Customer …" at bounding box center [748, 383] width 1388 height 766
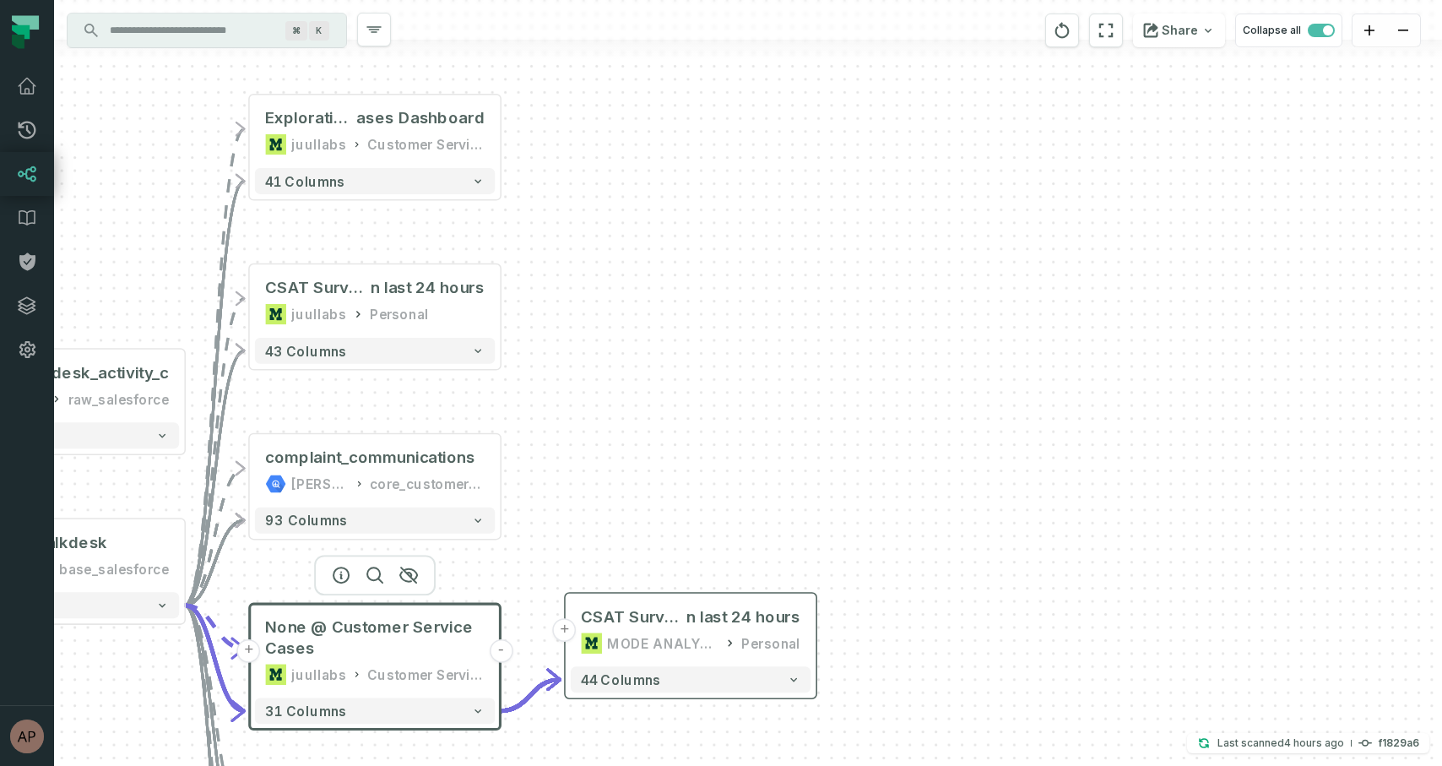
drag, startPoint x: 508, startPoint y: 292, endPoint x: 517, endPoint y: 447, distance: 155.6
click at [517, 447] on div "+ CSAT Surveys i n last 24 hours MODE ANALYTICS Personal 44 columns + Customer …" at bounding box center [748, 383] width 1388 height 766
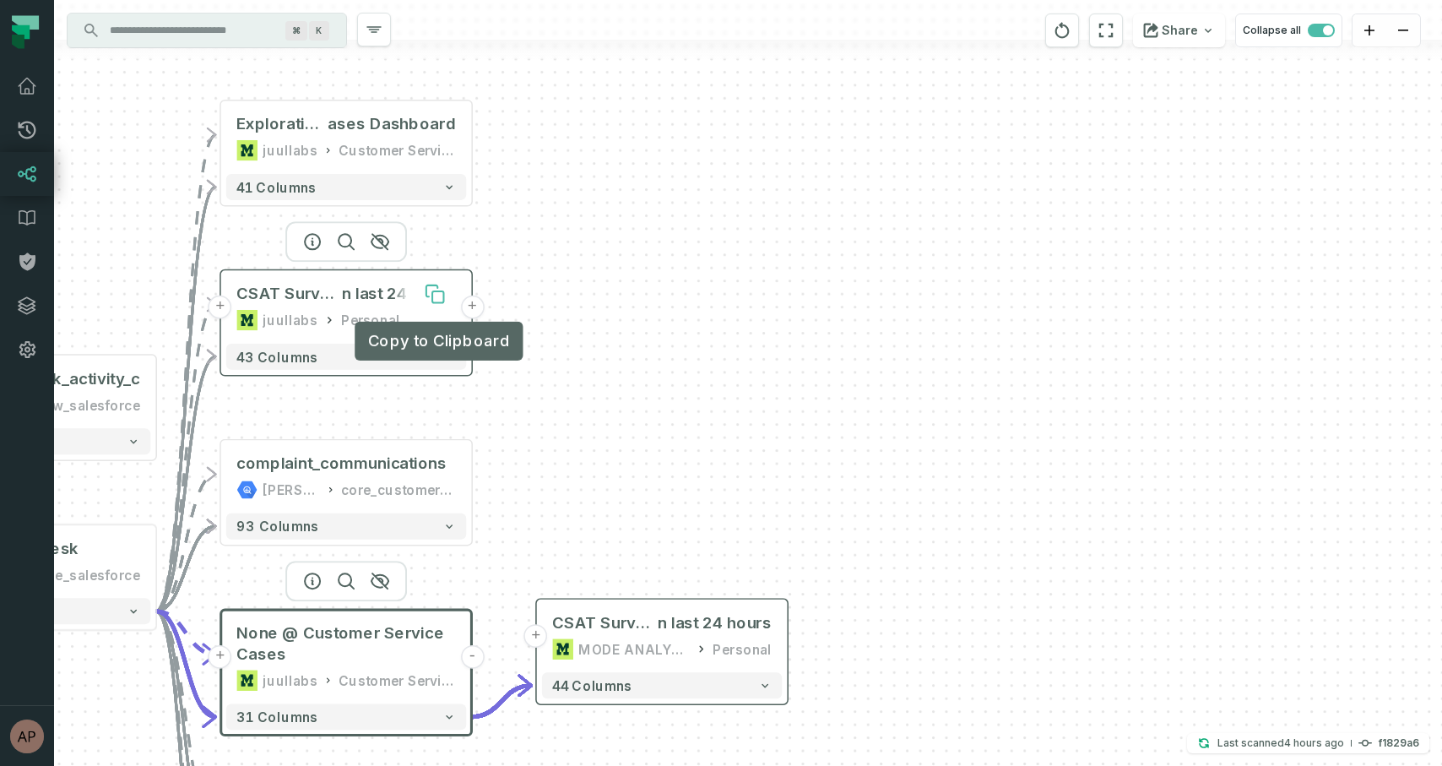
drag, startPoint x: 458, startPoint y: 290, endPoint x: 430, endPoint y: 295, distance: 29.1
click at [430, 295] on icon at bounding box center [435, 294] width 21 height 21
click at [364, 294] on span "n last 24 hours" at bounding box center [398, 294] width 113 height 21
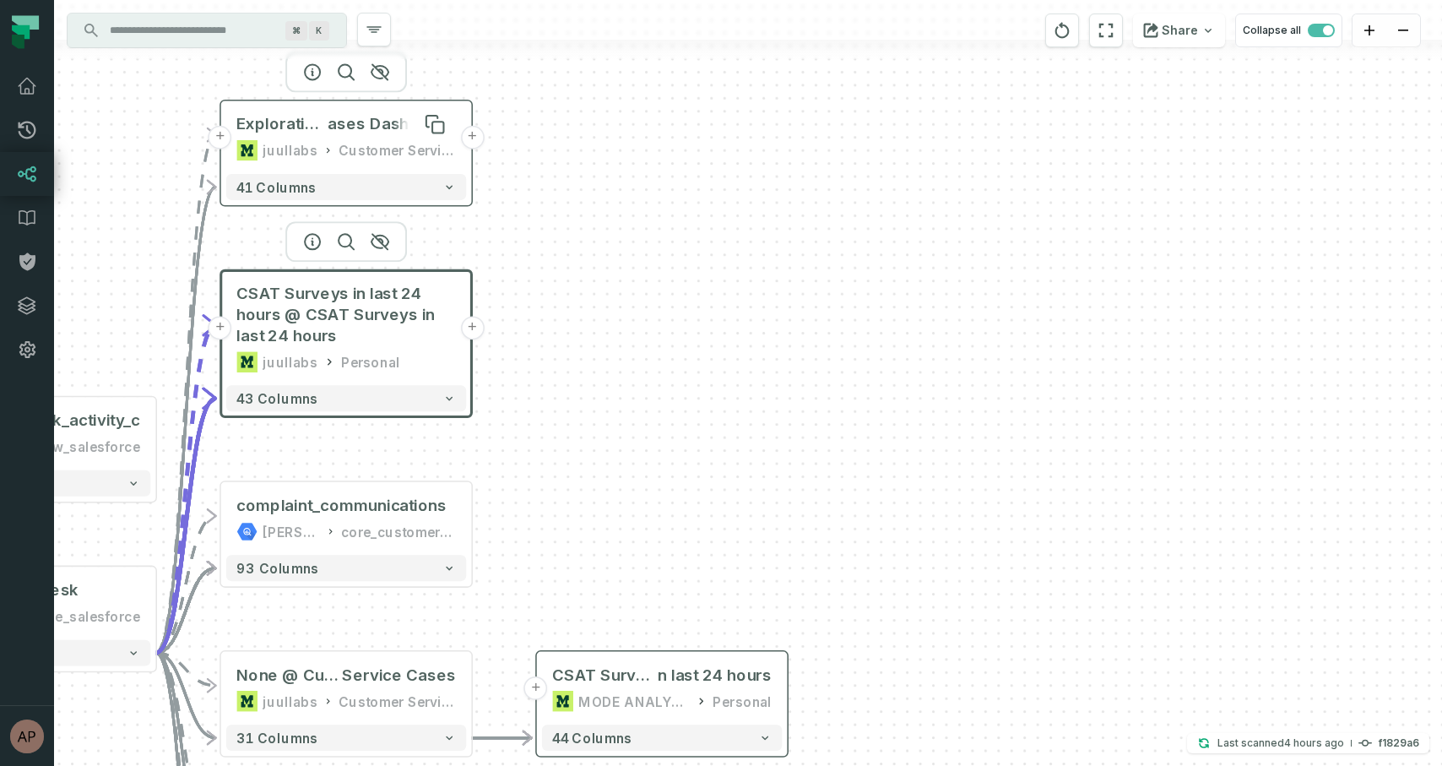
click at [384, 130] on span "ases Dashboard" at bounding box center [391, 124] width 127 height 21
click at [345, 121] on span "ases Dashboard" at bounding box center [391, 123] width 127 height 21
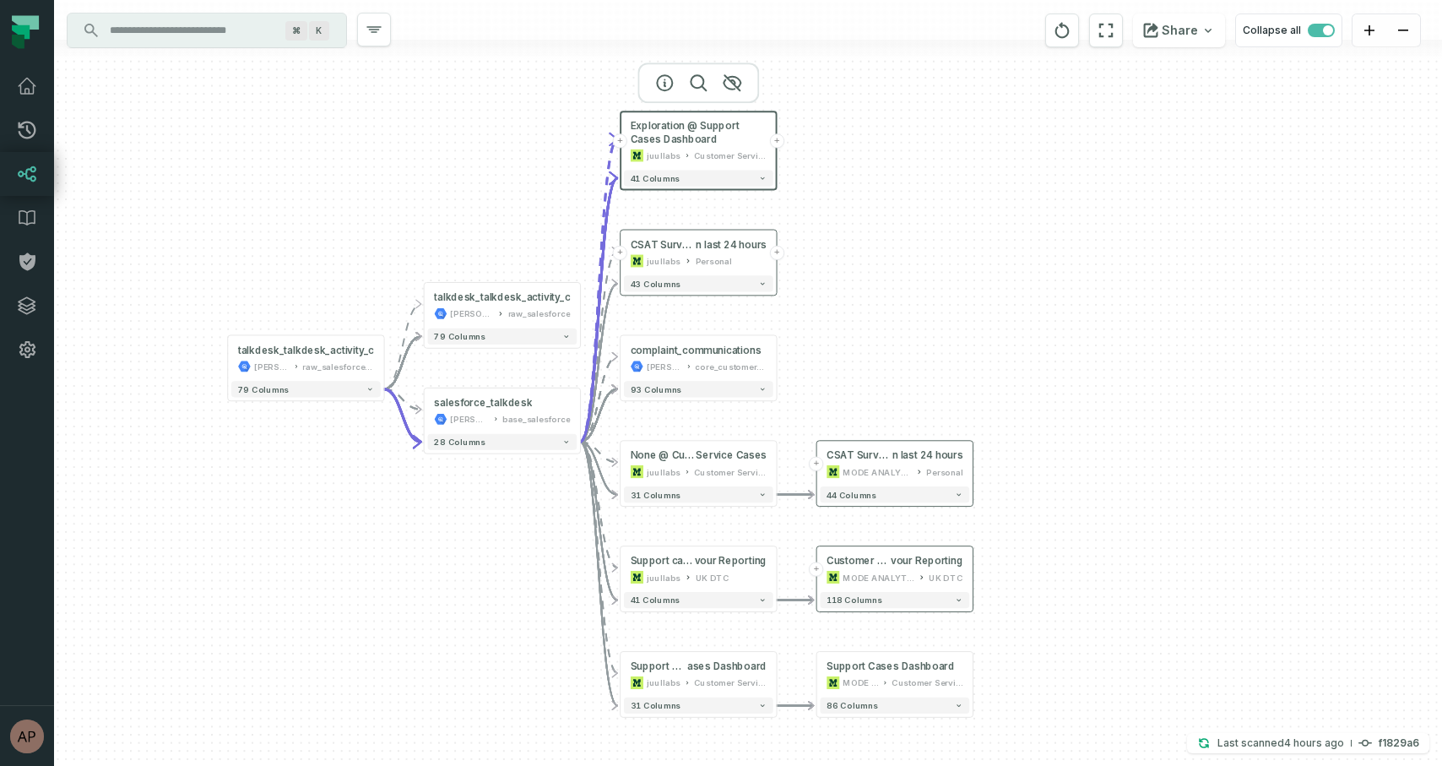
drag, startPoint x: 765, startPoint y: 274, endPoint x: 926, endPoint y: 274, distance: 161.3
click at [926, 274] on div "+ CSAT Surveys i n last 24 hours MODE ANALYTICS Personal 44 columns + Customer …" at bounding box center [748, 383] width 1388 height 766
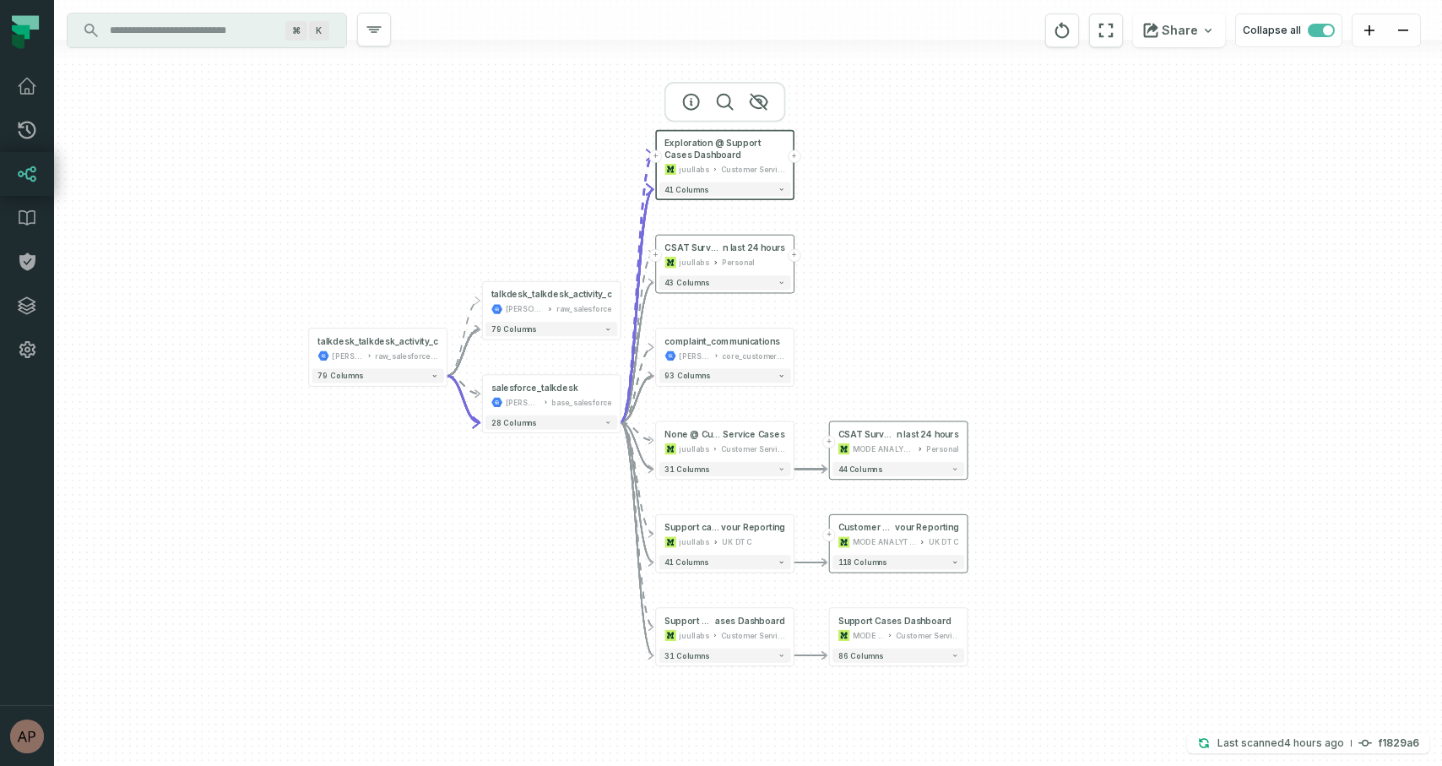
click at [943, 311] on div "+ CSAT Surveys i n last 24 hours MODE ANALYTICS Personal 44 columns + Customer …" at bounding box center [748, 383] width 1388 height 766
